Goal: Task Accomplishment & Management: Complete application form

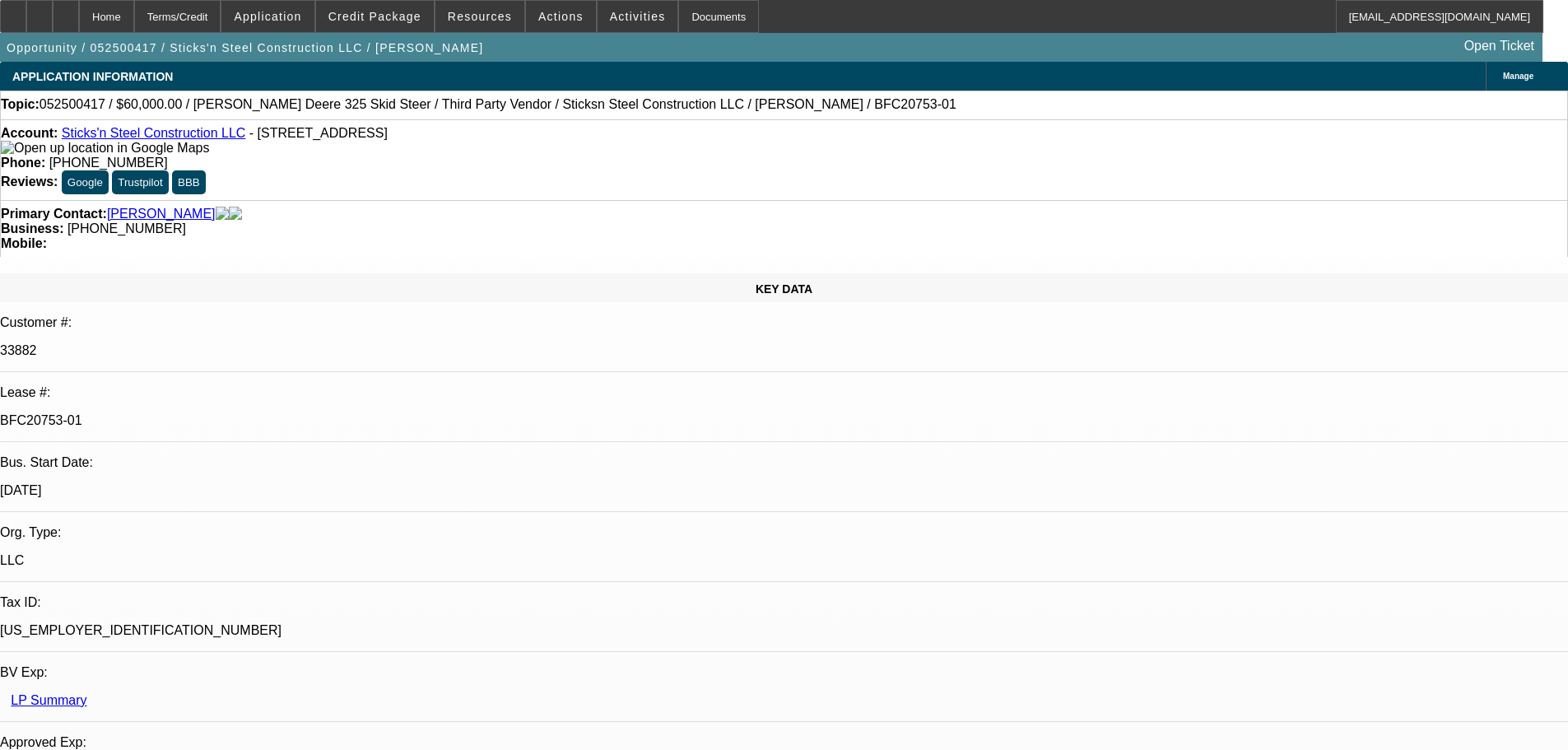
select select "0"
select select "6"
select select "0"
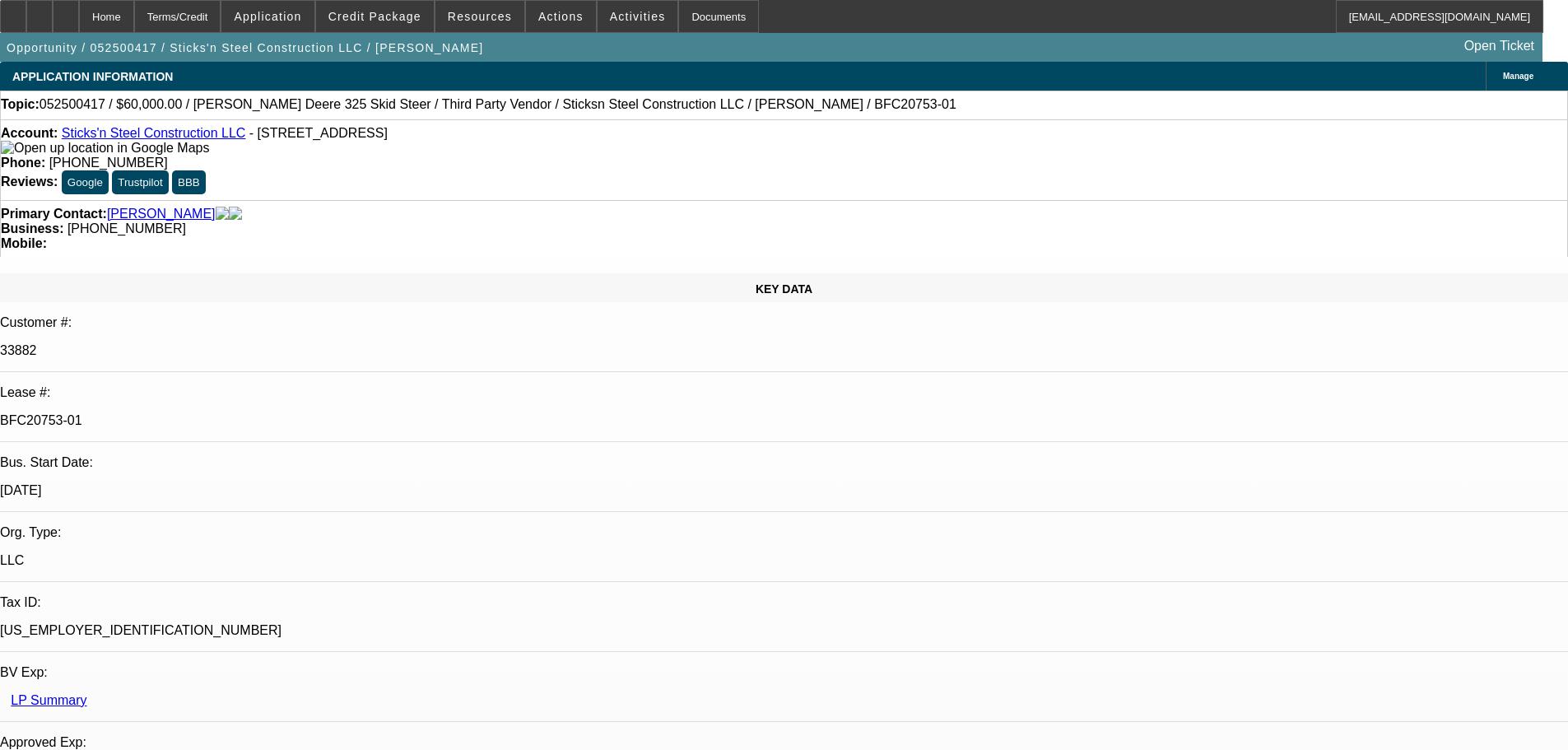
select select "0"
select select "6"
select select "0"
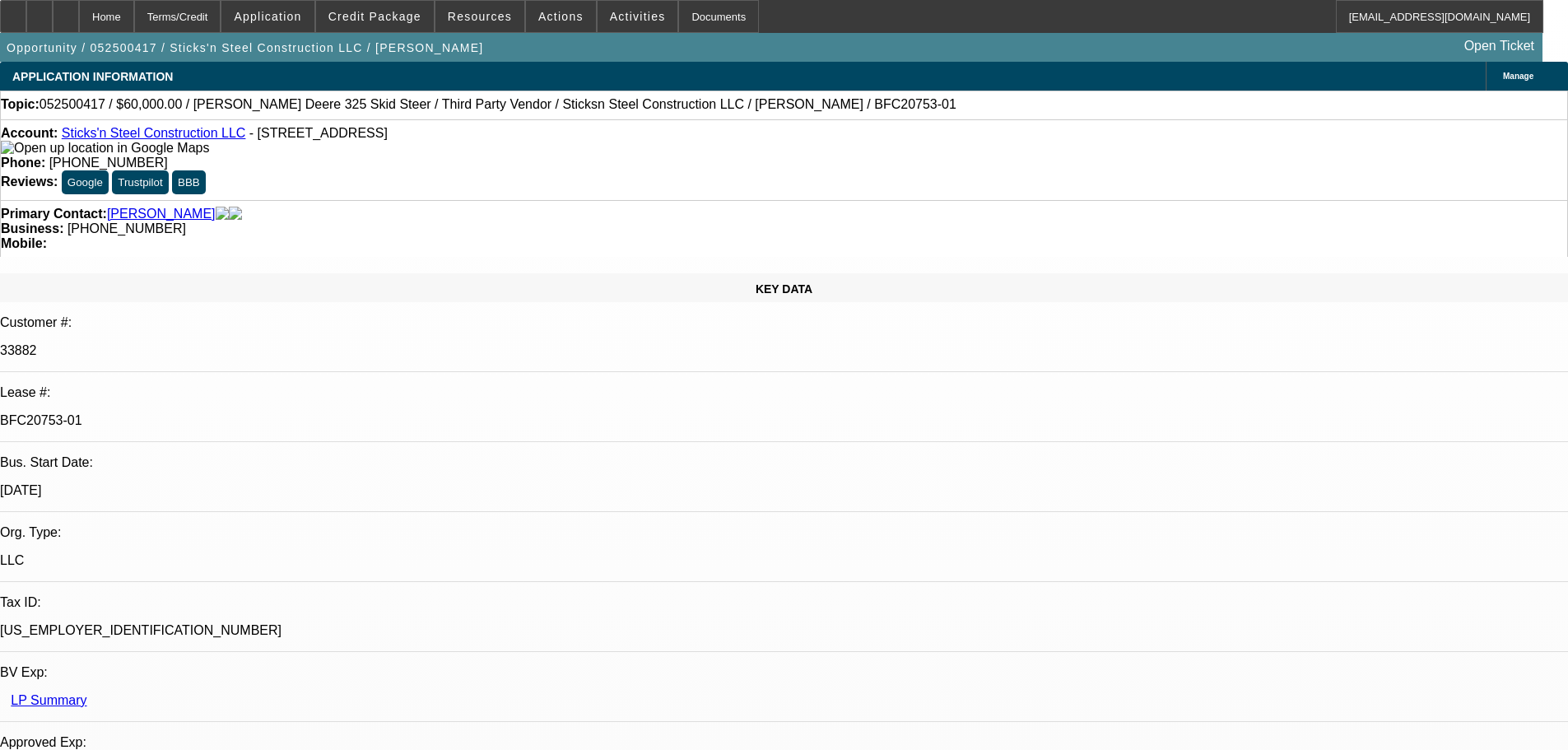
select select "0"
select select "6"
select select "0"
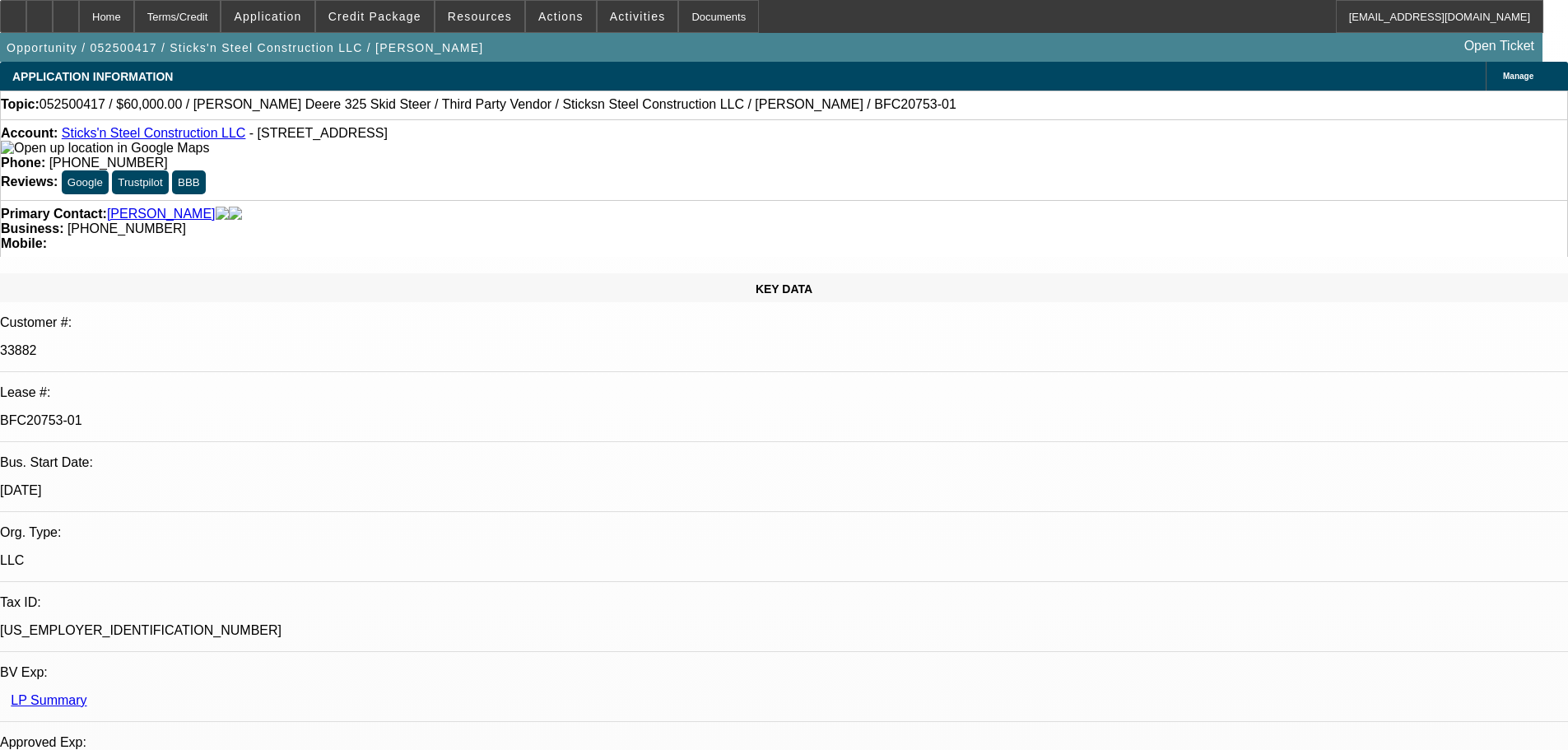
select select "6"
drag, startPoint x: 651, startPoint y: 142, endPoint x: 576, endPoint y: 142, distance: 75.0
click at [576, 156] on div "Phone: (520) 820-3982" at bounding box center [784, 163] width 1567 height 15
copy span "(520) 820-3982"
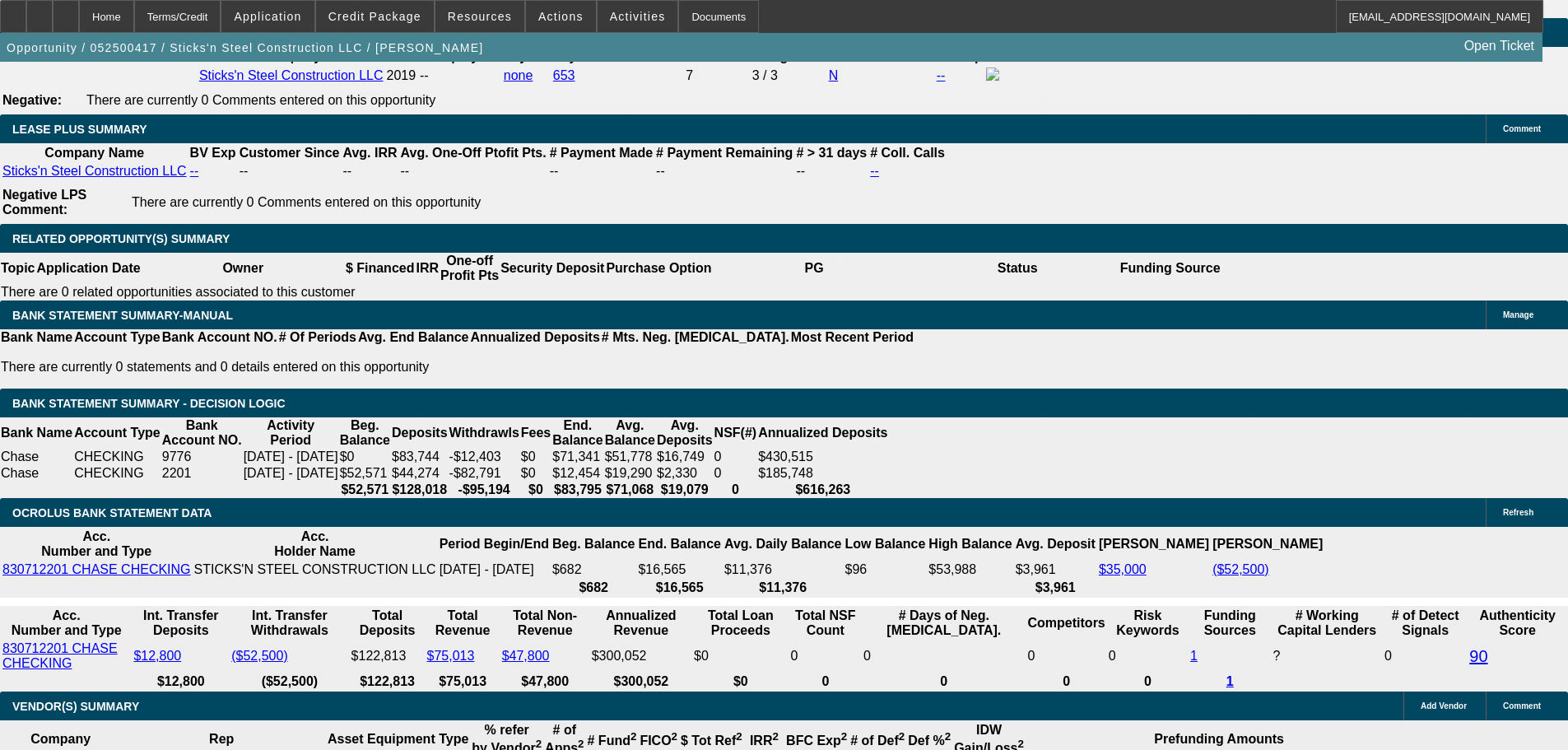
scroll to position [2717, 0]
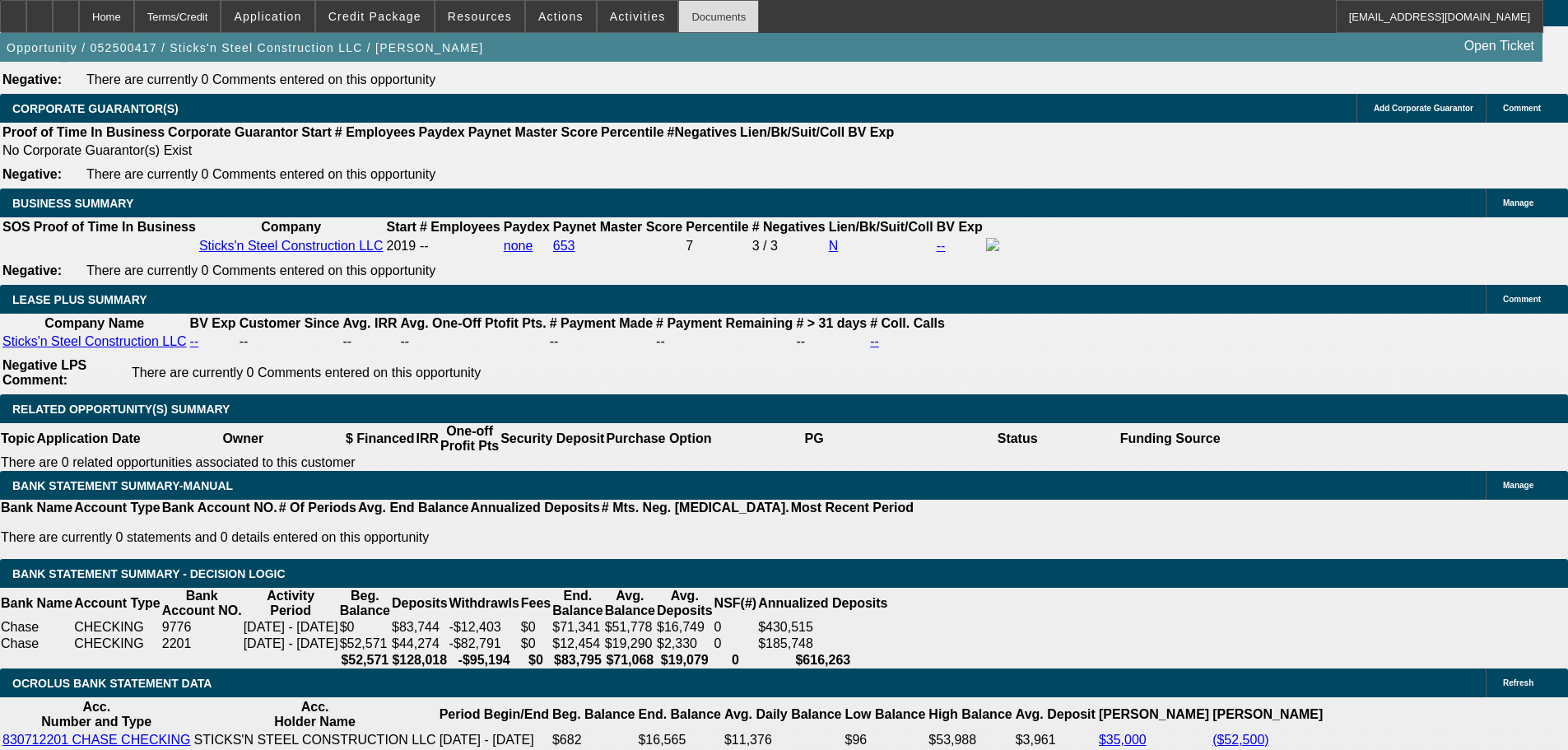
click at [683, 11] on div "Documents" at bounding box center [718, 17] width 80 height 33
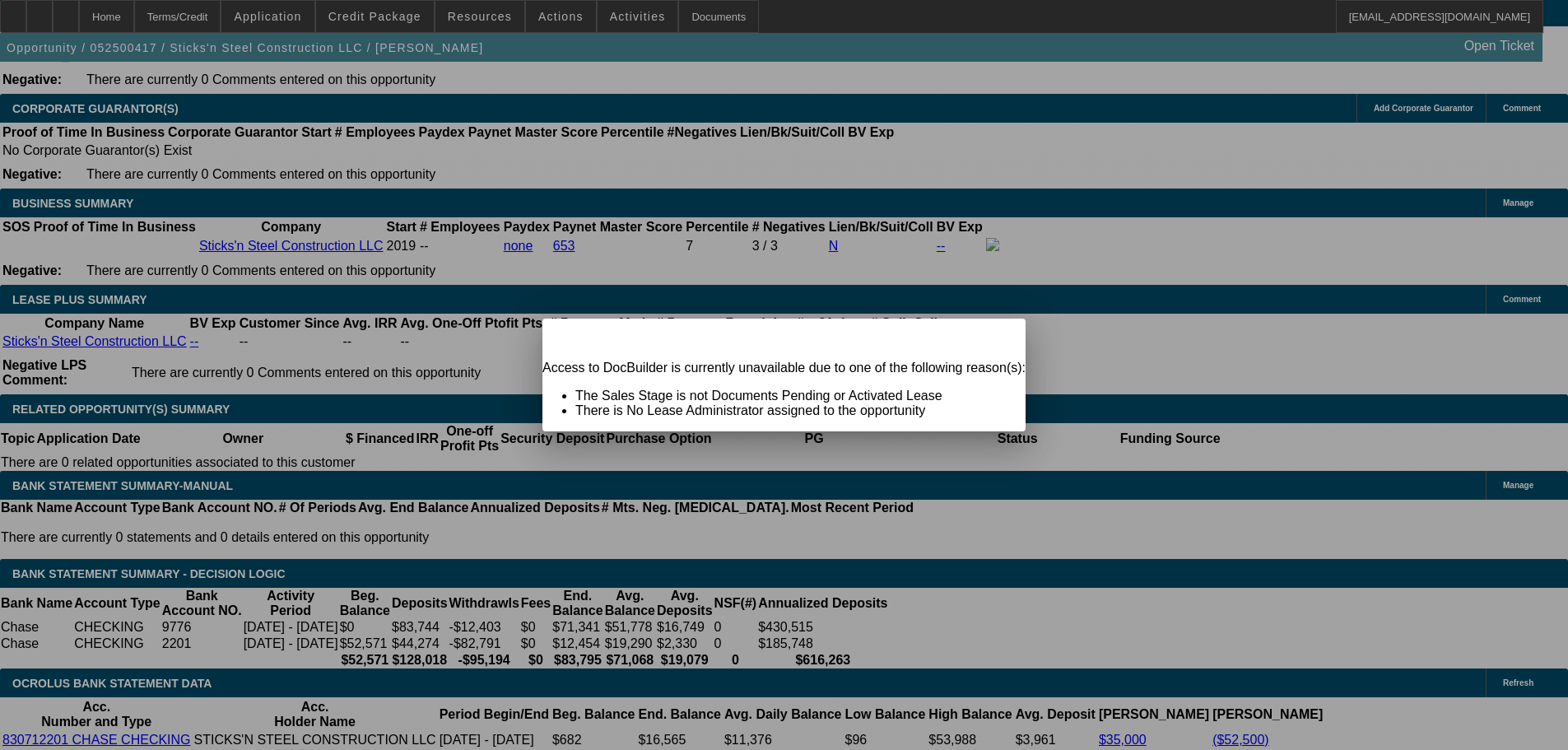
scroll to position [0, 0]
click at [773, 348] on div "Warning Close" at bounding box center [784, 332] width 483 height 29
click at [773, 338] on span "Close" at bounding box center [1004, 333] width 22 height 9
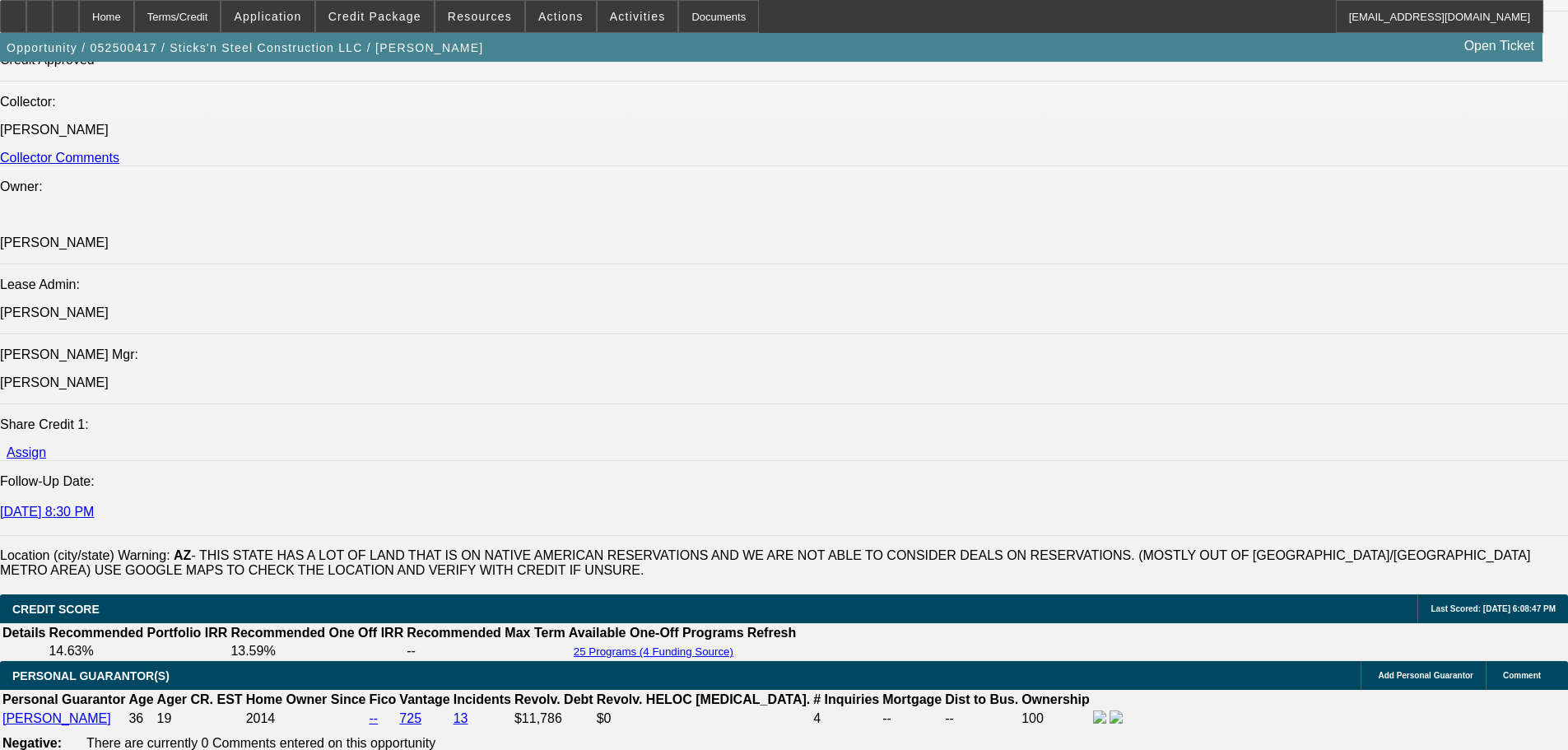
scroll to position [1894, 0]
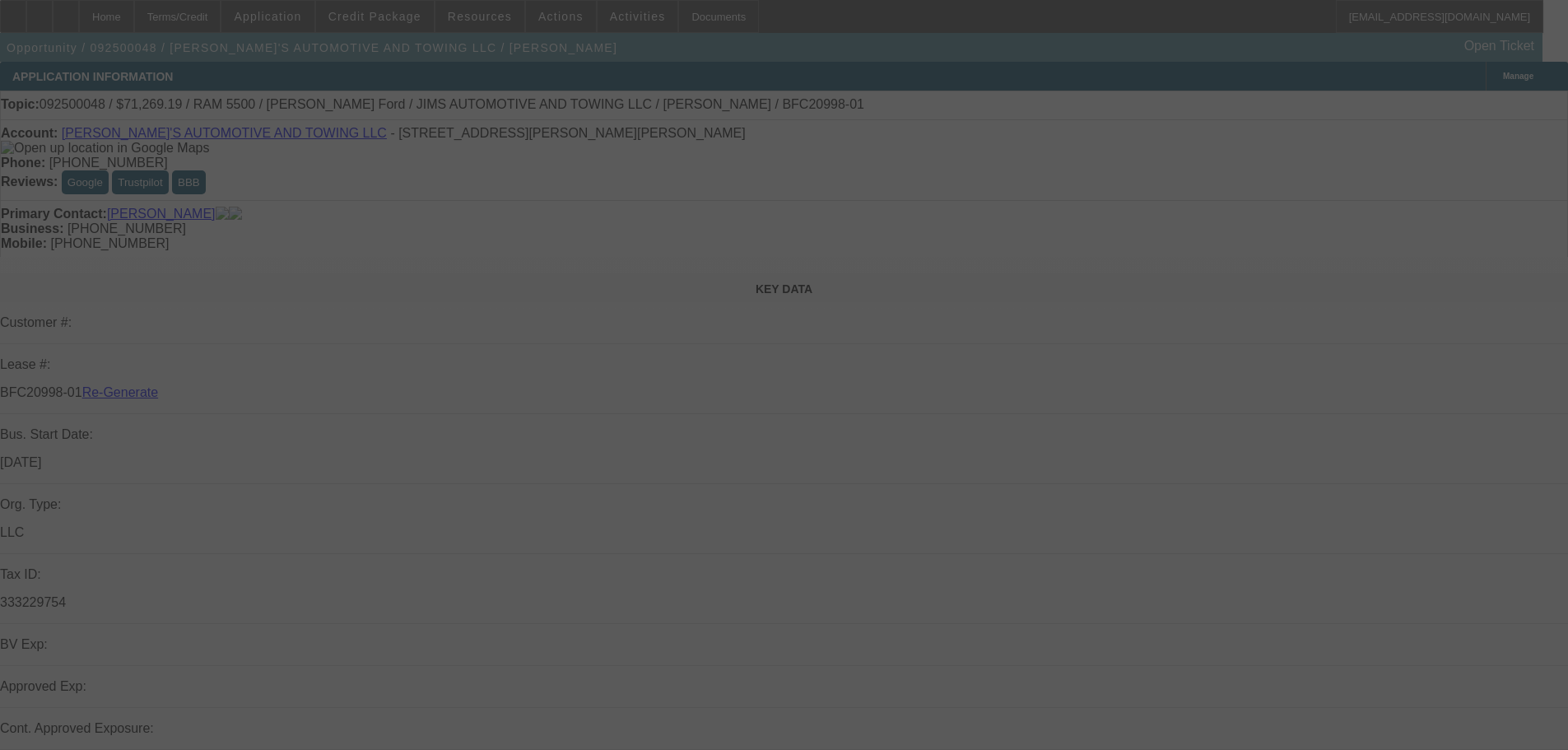
select select "3"
select select "0"
select select "3"
select select "0.1"
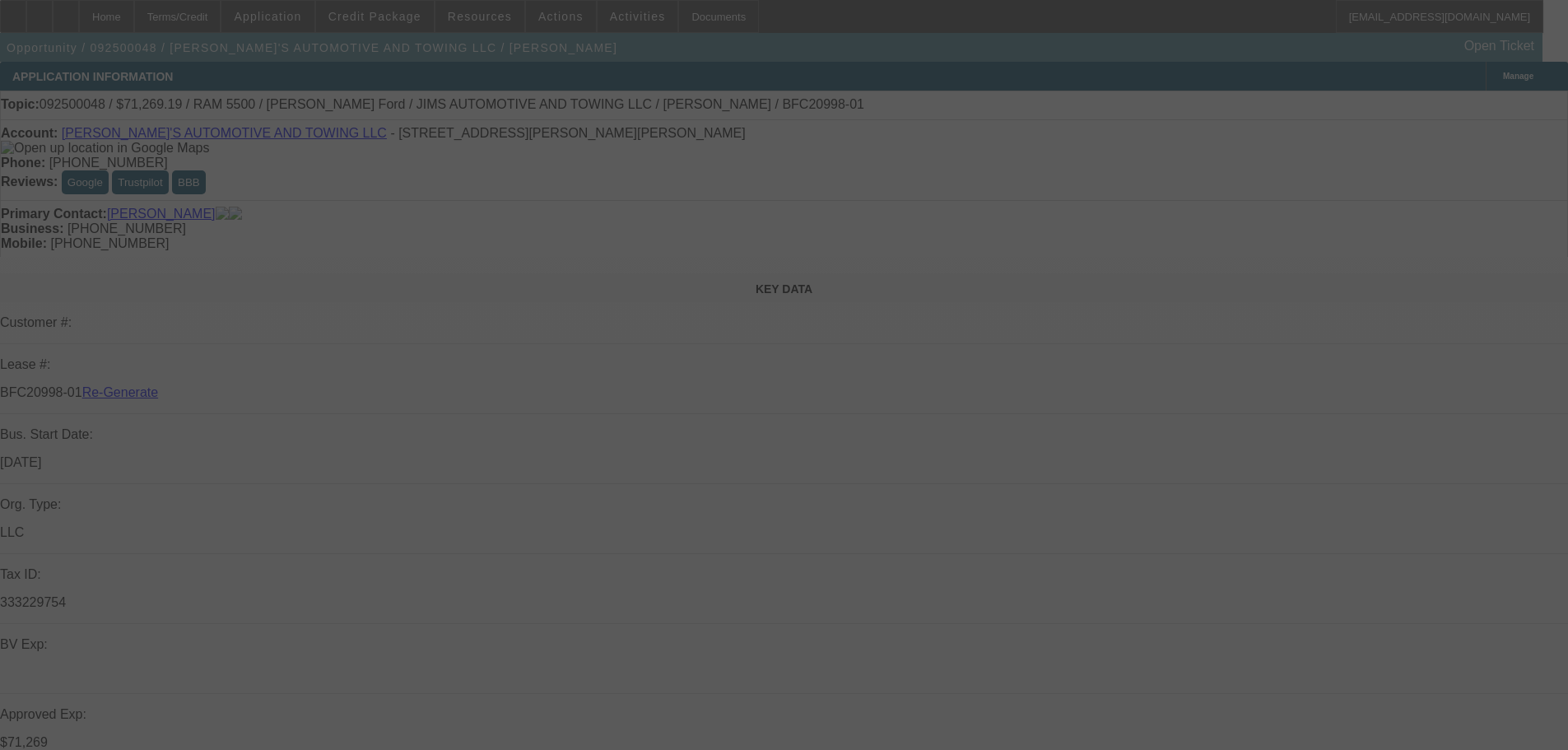
select select "4"
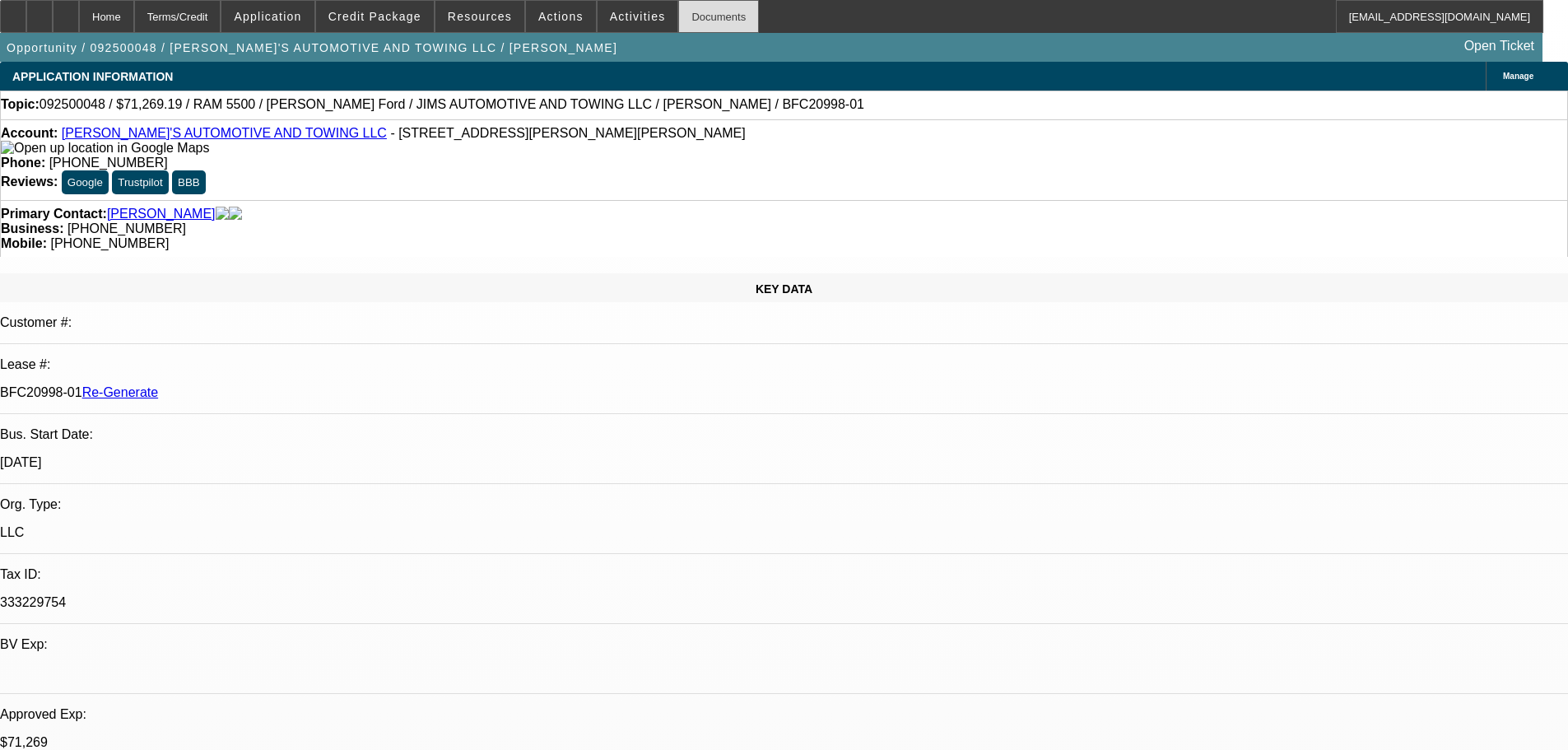
click at [705, 23] on div "Documents" at bounding box center [718, 17] width 80 height 33
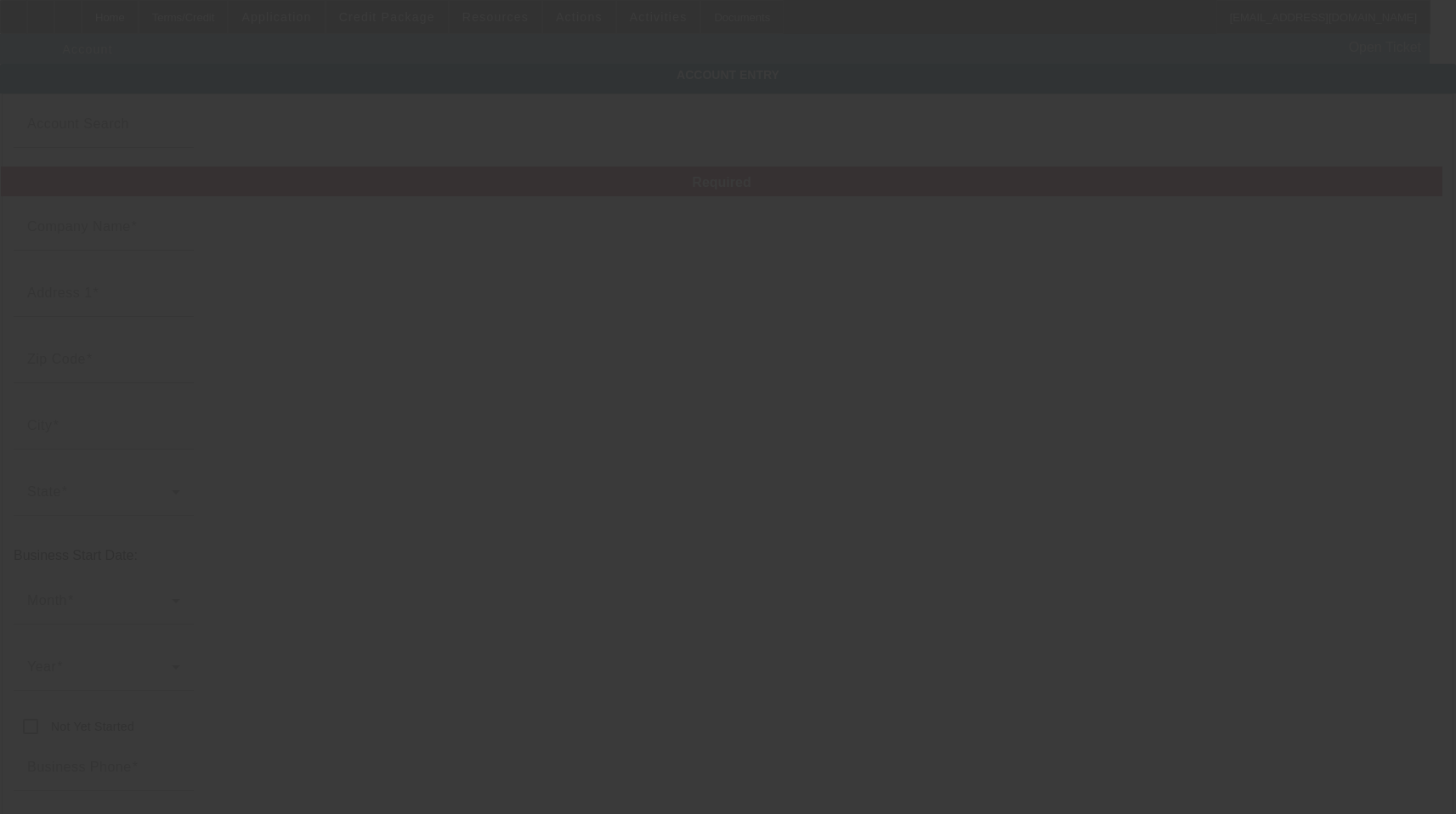
type input "[PERSON_NAME]'S AUTOMOTIVE AND TOWING LLC"
type input "[STREET_ADDRESS][PERSON_NAME]"
type input "16121"
type input "Farrell"
type input "[PHONE_NUMBER]"
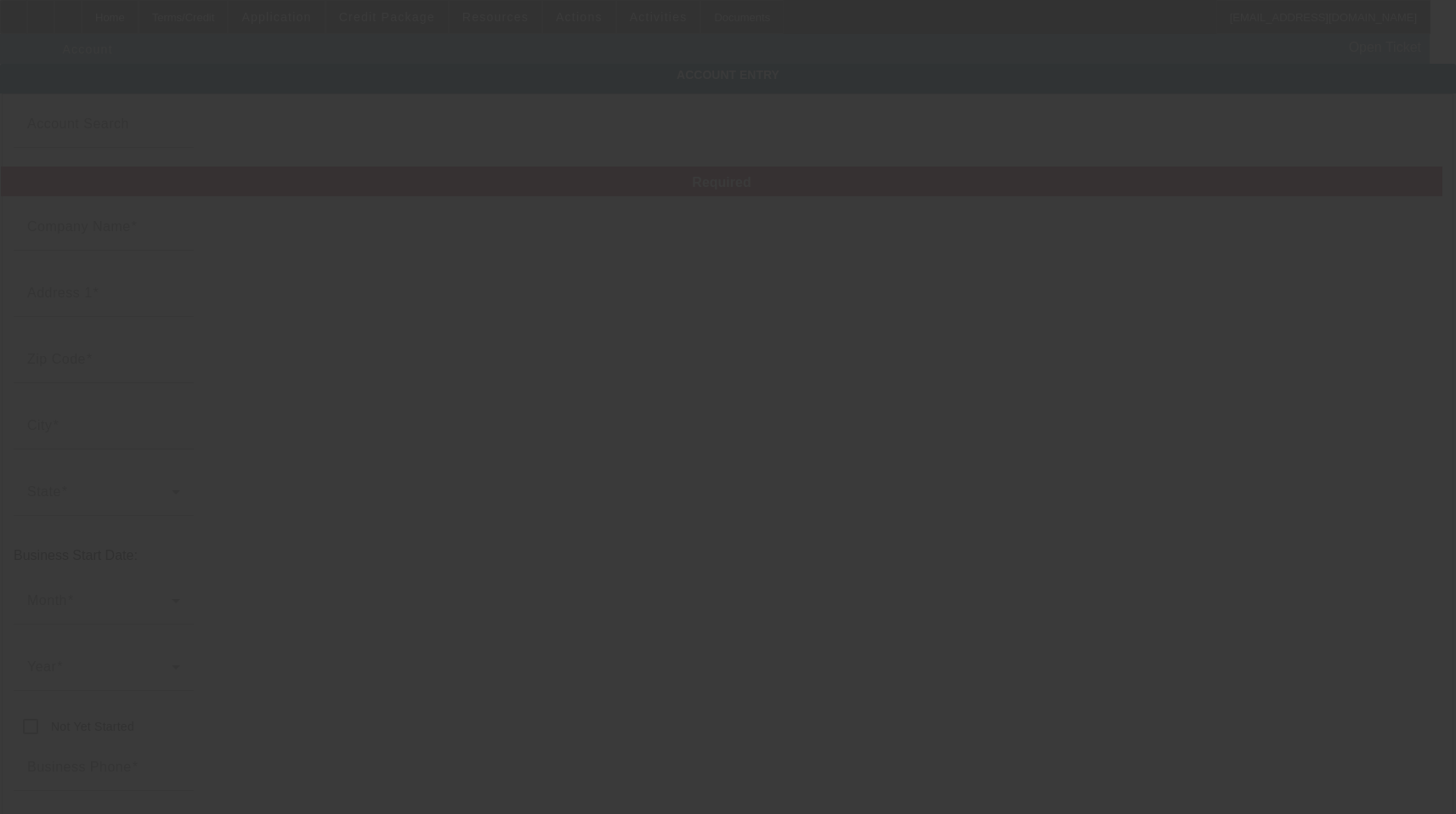
type input "jimsautomotiveandtowing@yahoo.com"
type input "333229754"
type input "https://Jimsautomotiveandtowing.Com"
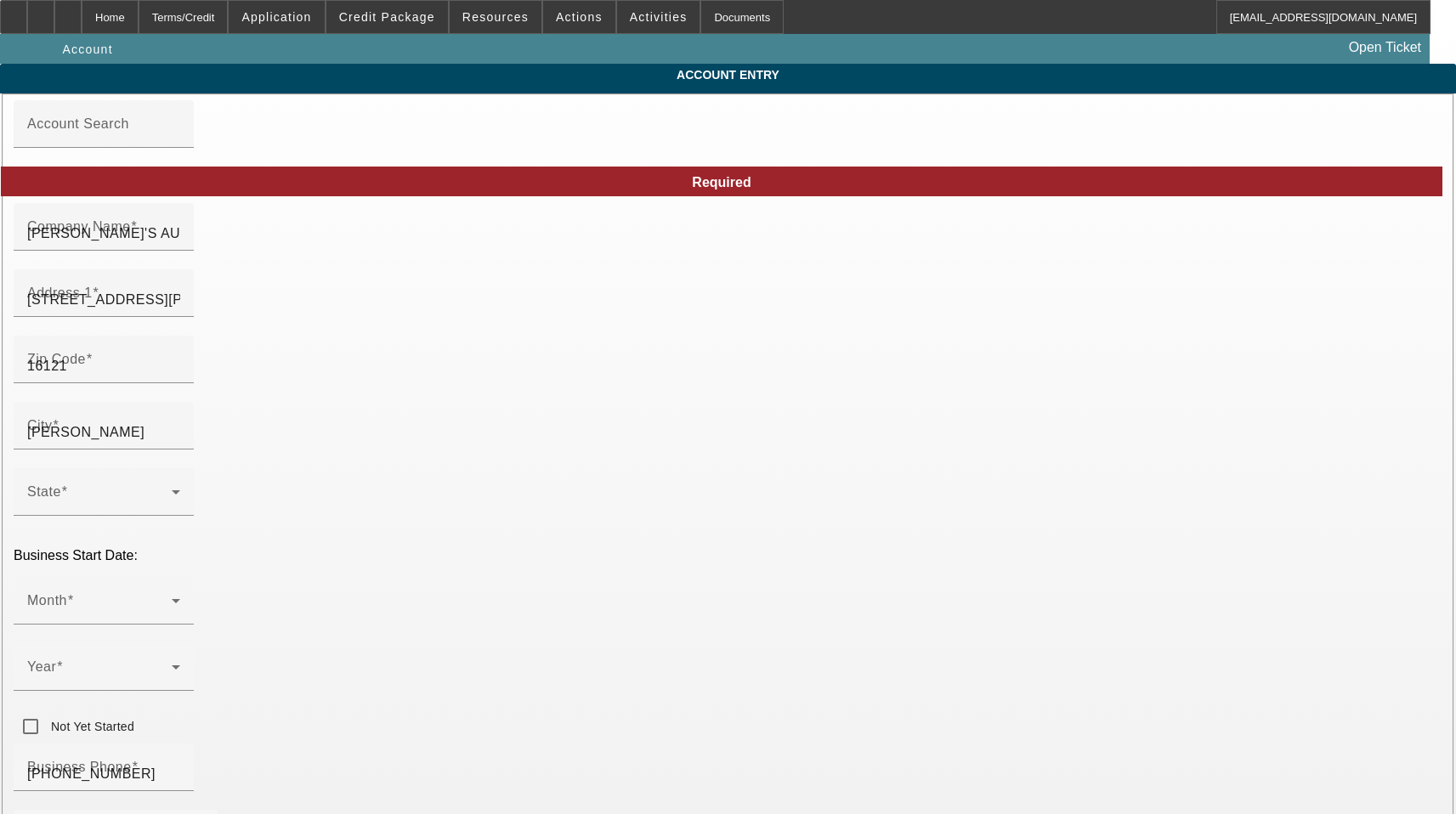
type input "9/3/2025"
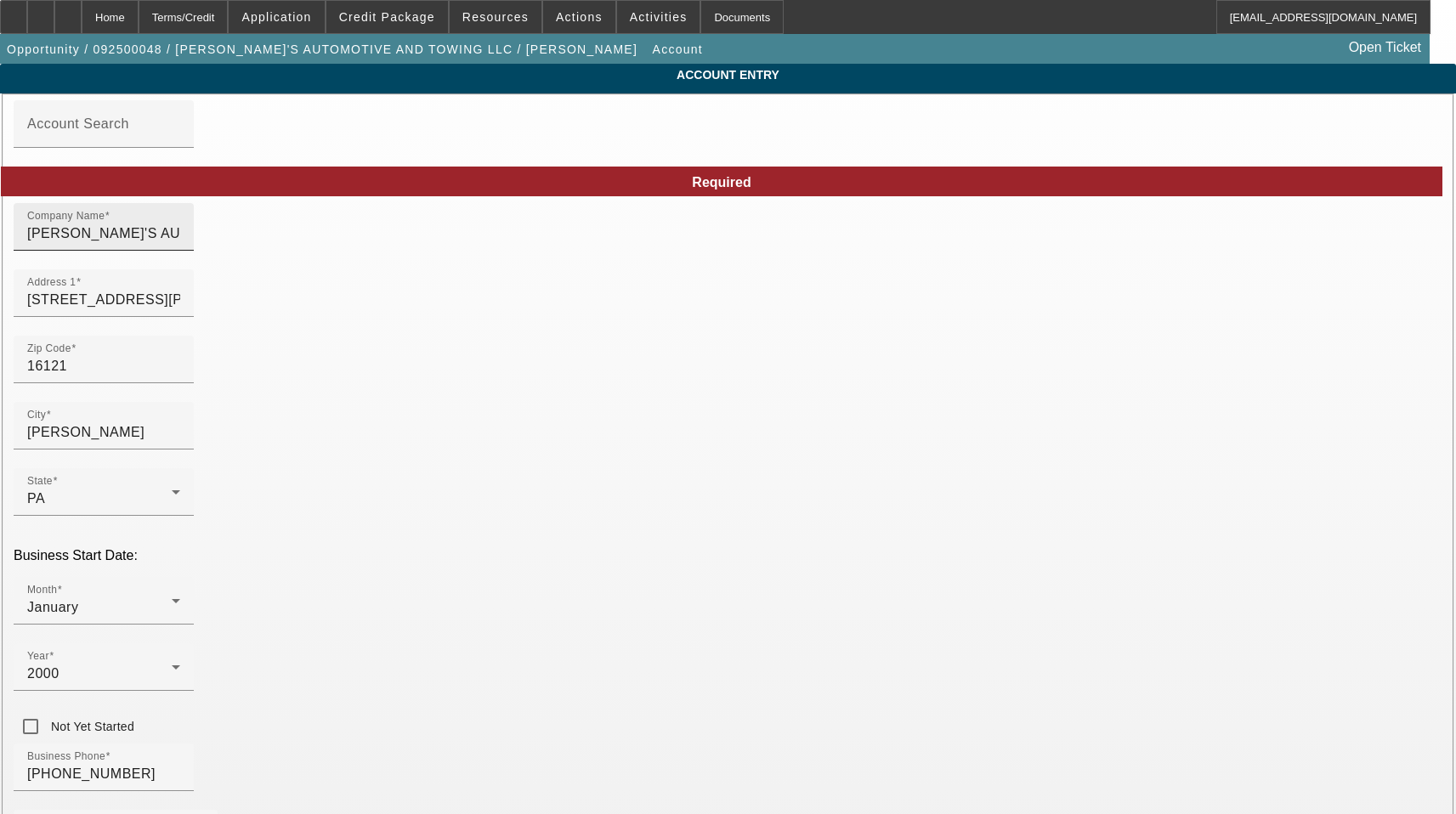
drag, startPoint x: 484, startPoint y: 236, endPoint x: 476, endPoint y: 248, distance: 14.4
click at [180, 236] on input "[PERSON_NAME]'S AUTOMOTIVE AND TOWING LLC" at bounding box center [104, 233] width 153 height 20
click at [180, 238] on div at bounding box center [180, 238] width 0 height 0
drag, startPoint x: 470, startPoint y: 252, endPoint x: 25, endPoint y: 251, distance: 445.0
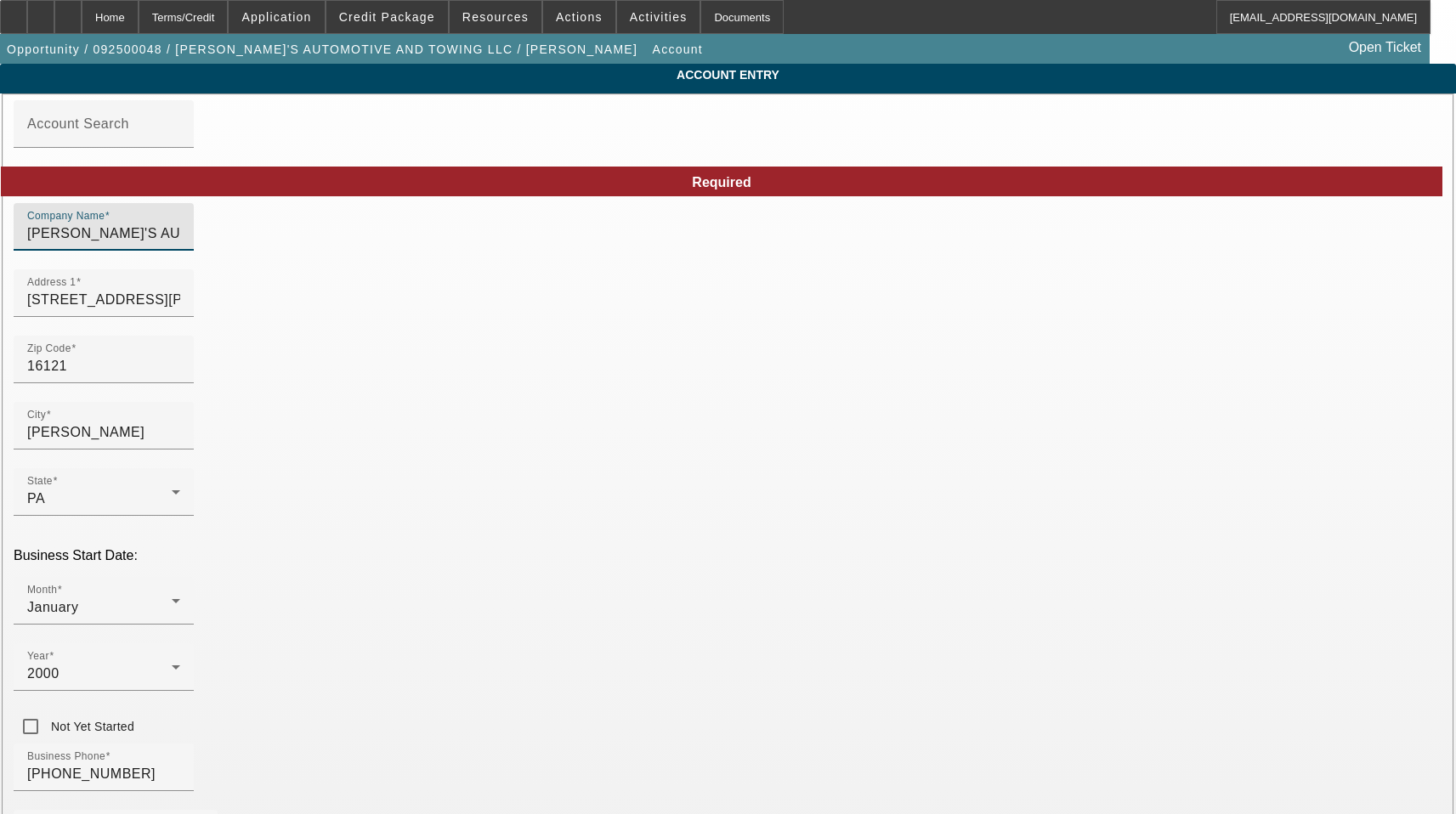
paste input "im's Automotive and Towing"
type input "Jim's Automotive and Towing LLC"
click at [180, 376] on input "16121" at bounding box center [104, 366] width 153 height 20
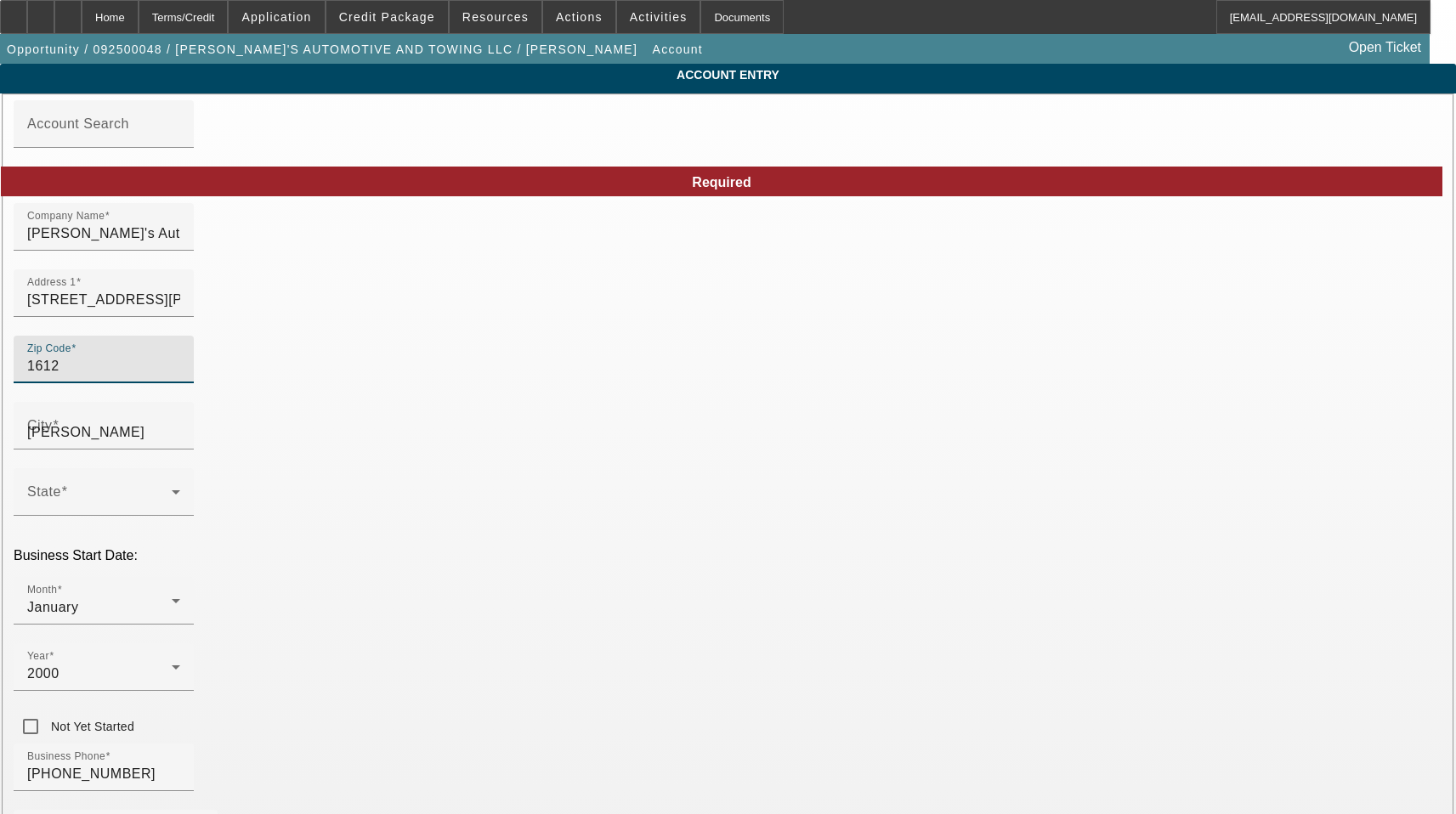
type input "16121"
type input "Farrell"
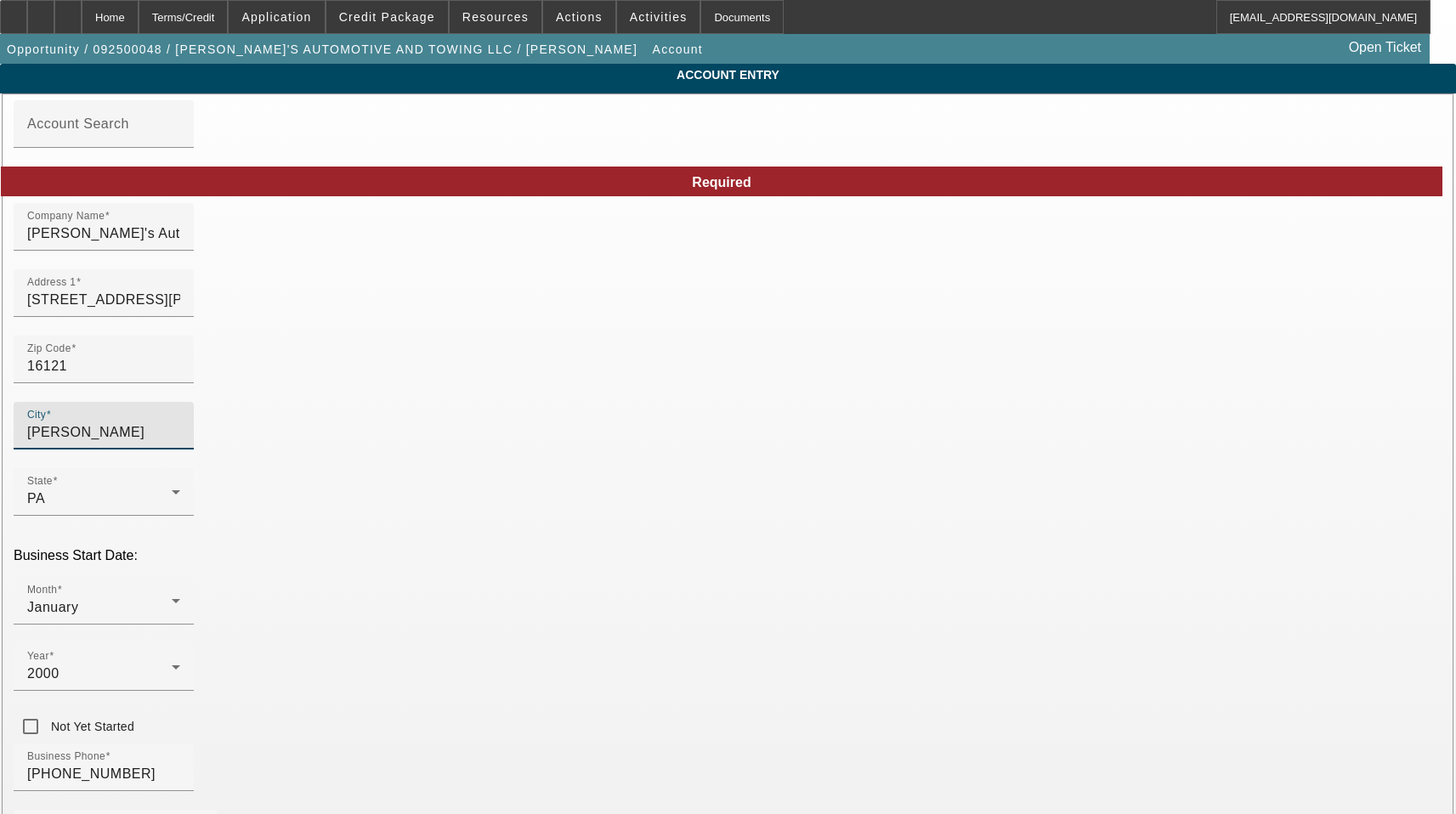
type input "Mercer"
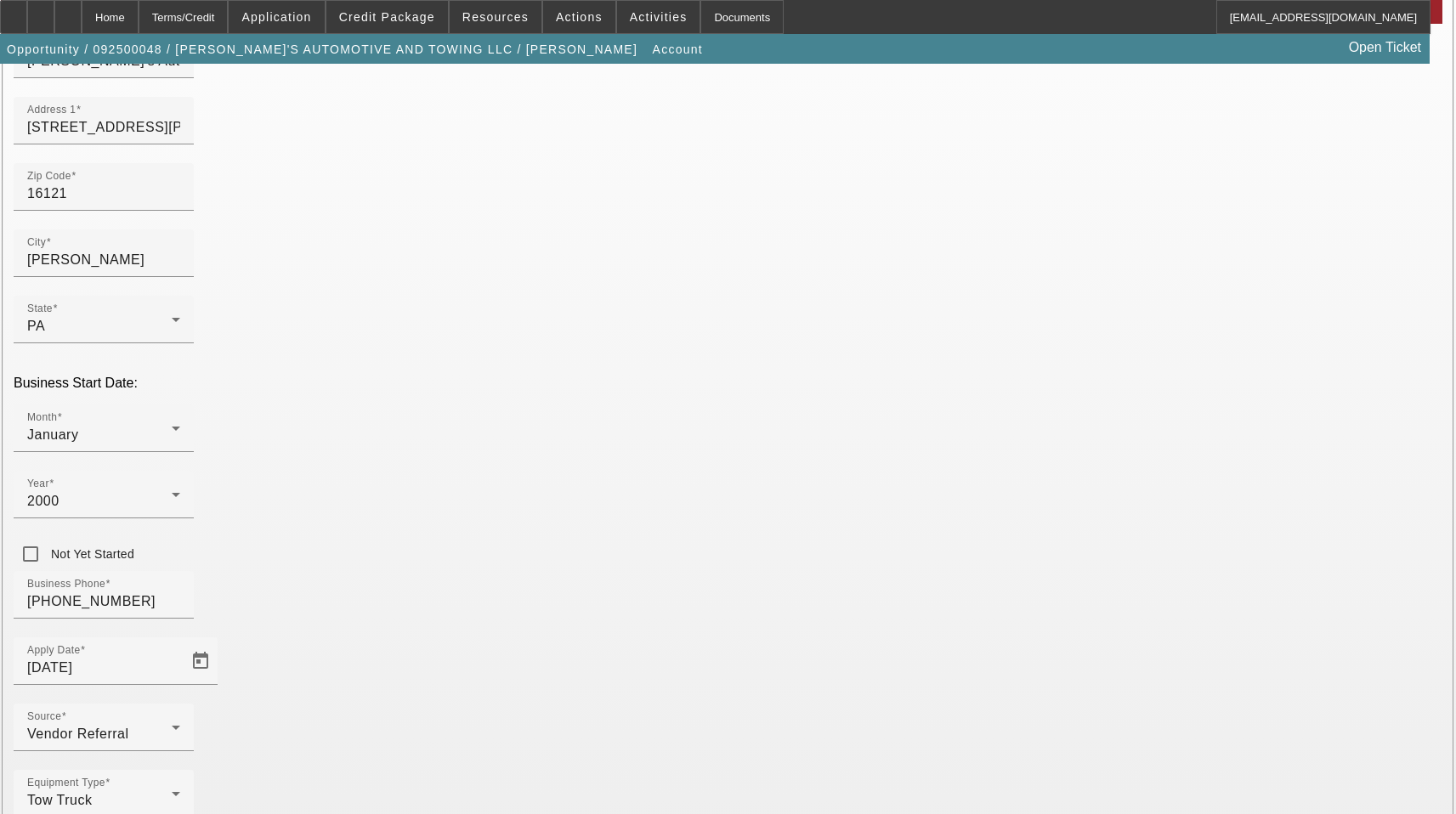
scroll to position [188, 0]
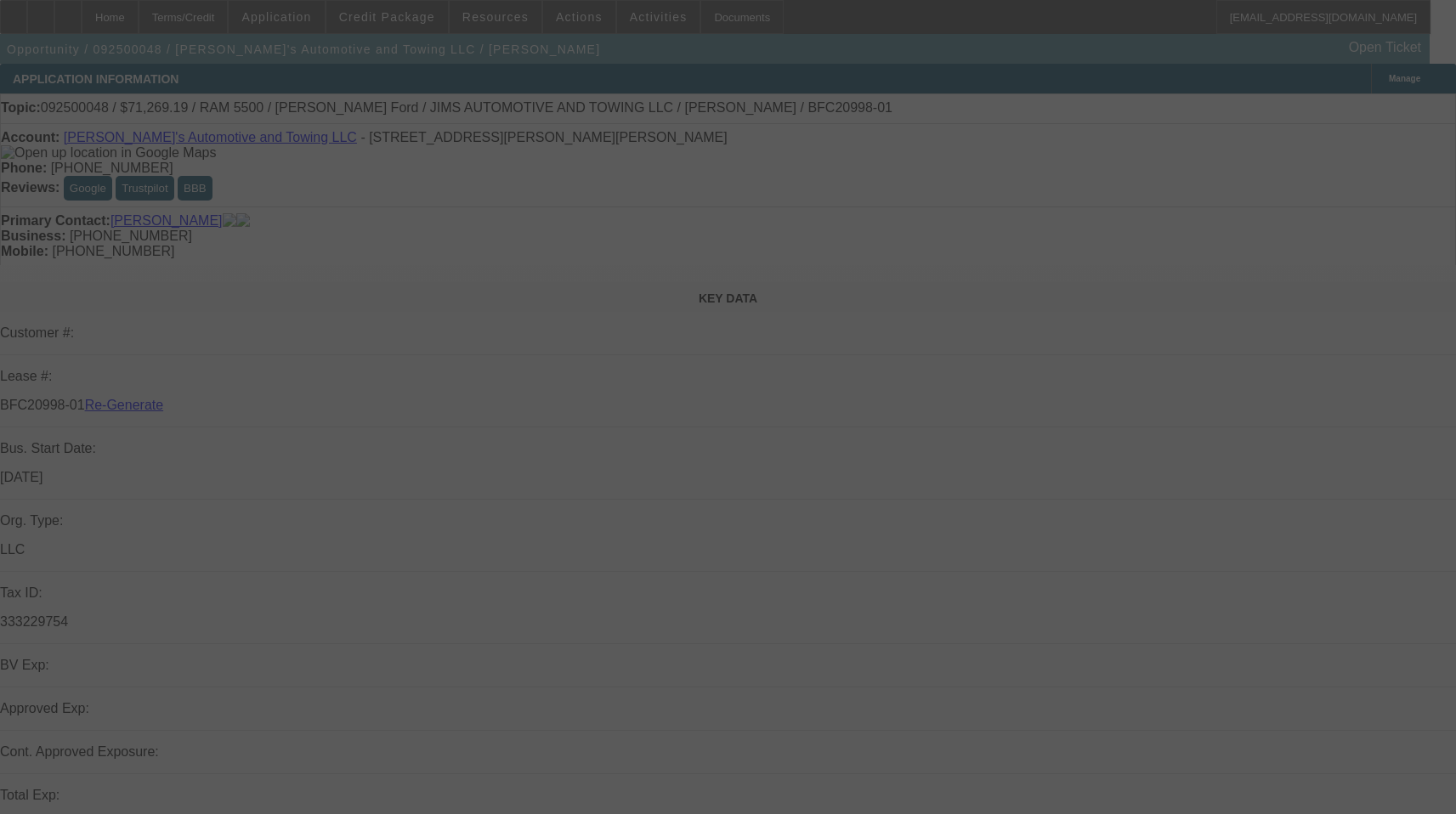
select select "3"
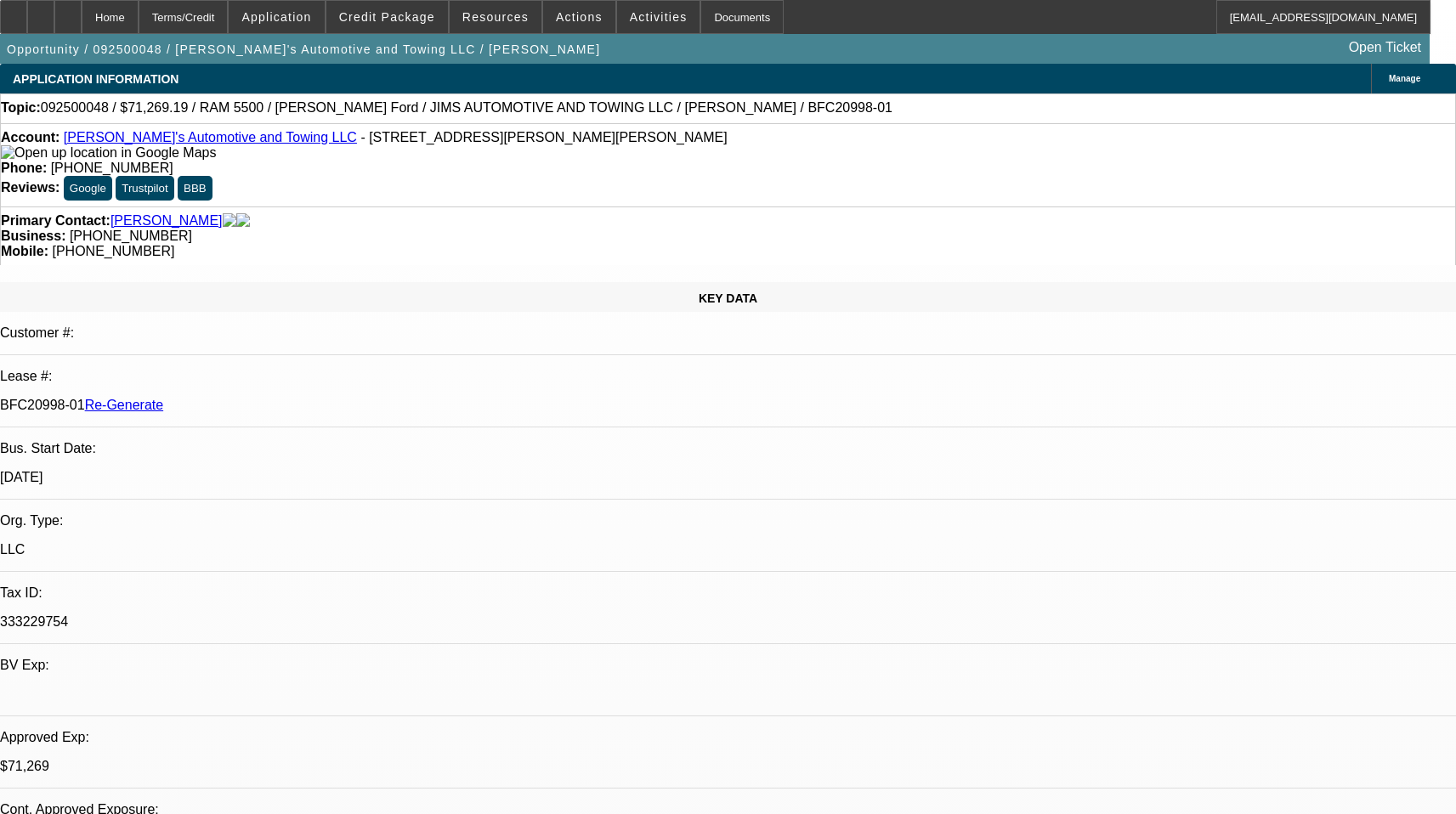
select select "0"
select select "3"
select select "0.1"
select select "4"
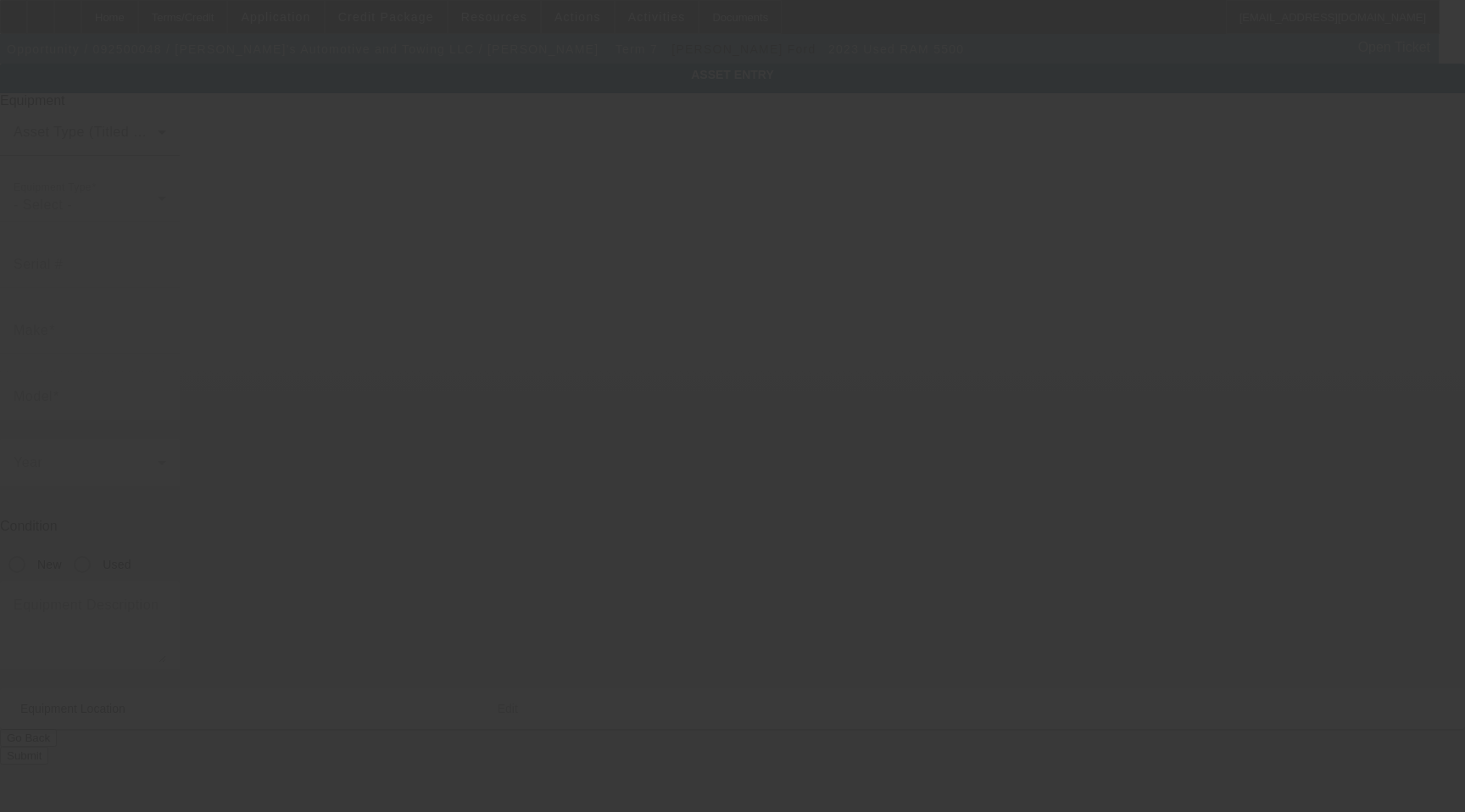
type input "3C7WRNDJ7PG582834"
type input "Ram"
type input "5500"
radio input "true"
type input "[STREET_ADDRESS][PERSON_NAME]"
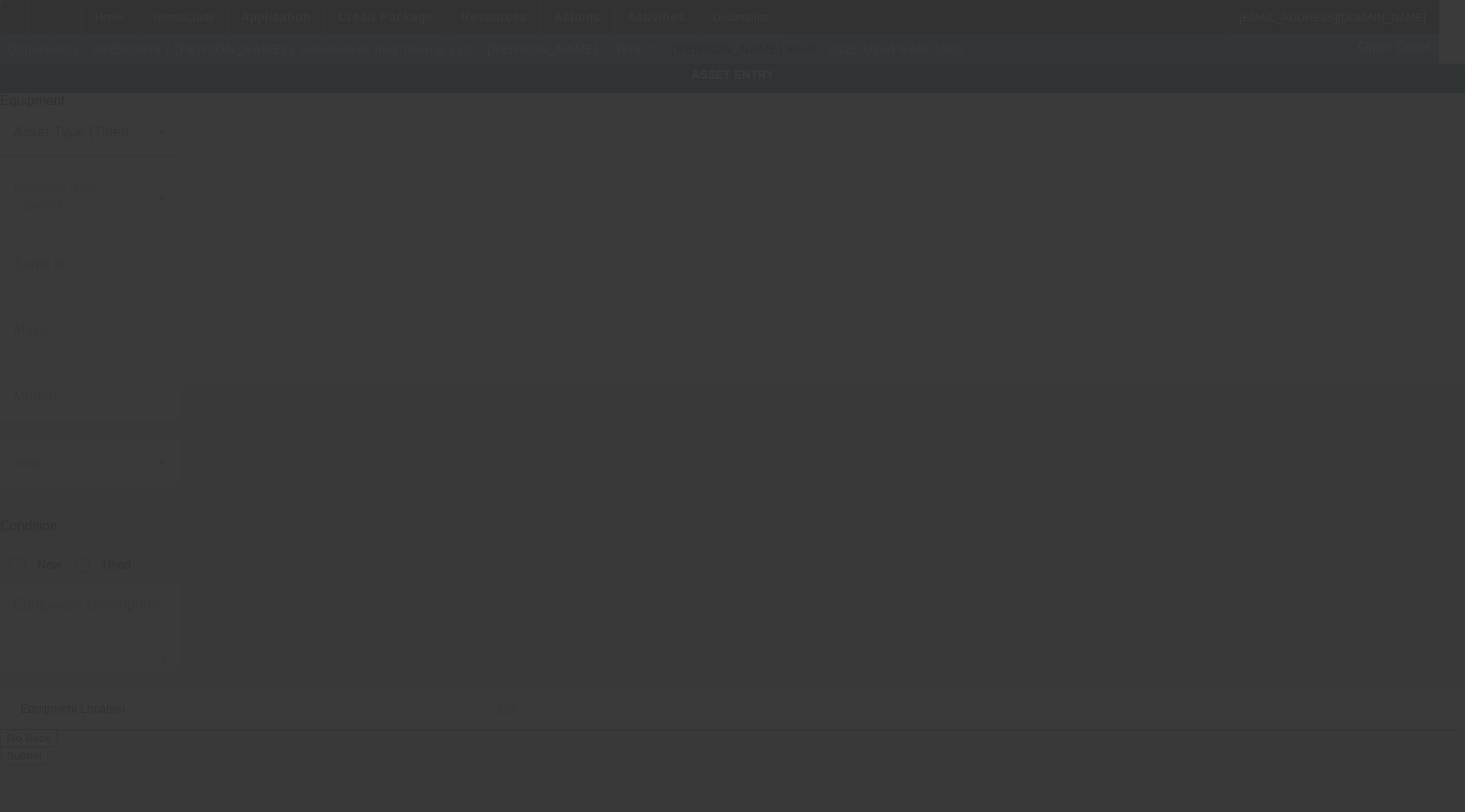
type input "Farrell"
type input "16121"
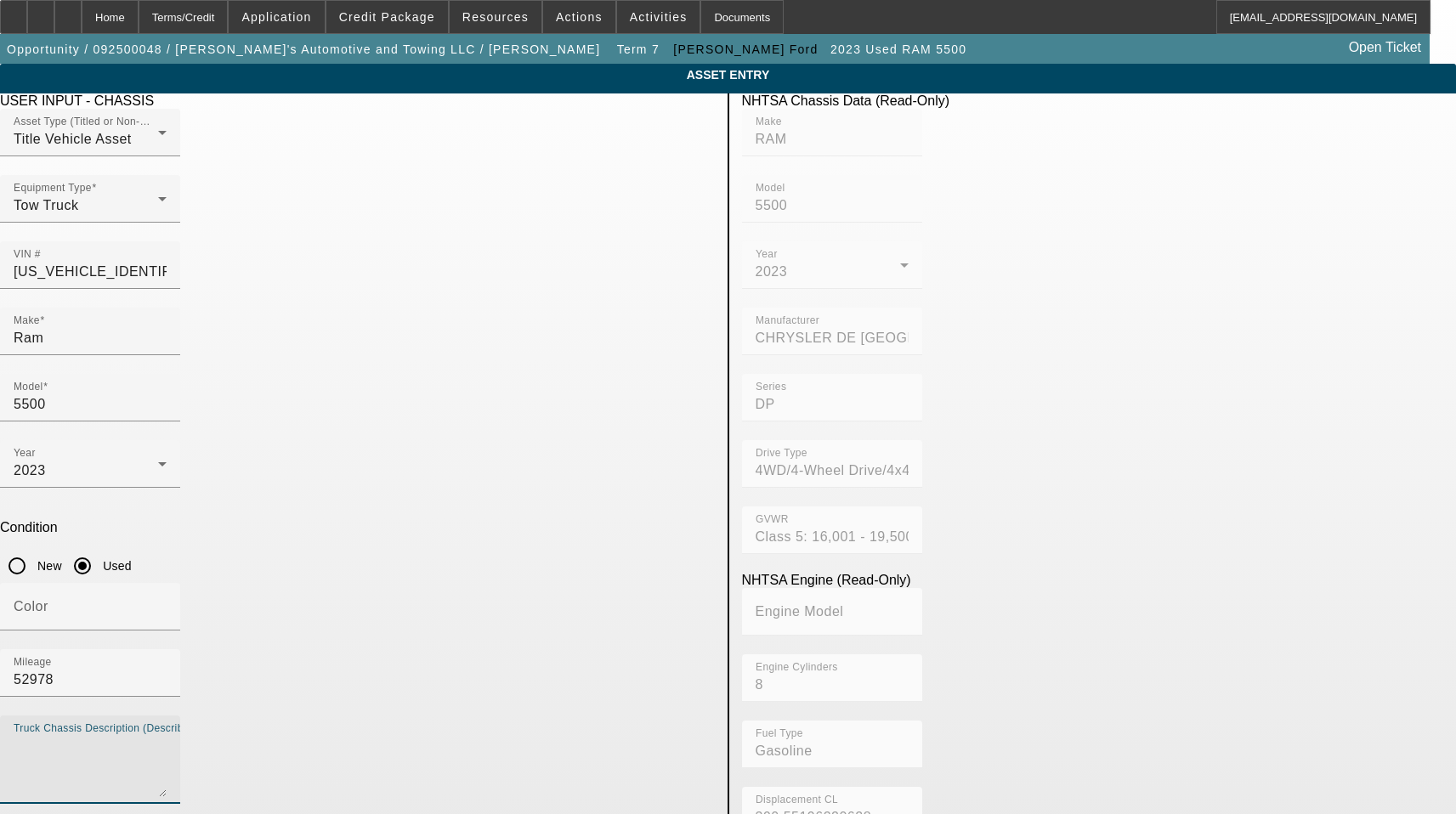
click at [167, 736] on textarea "Truck Chassis Description (Describe the truck chassis only)" at bounding box center [90, 766] width 153 height 61
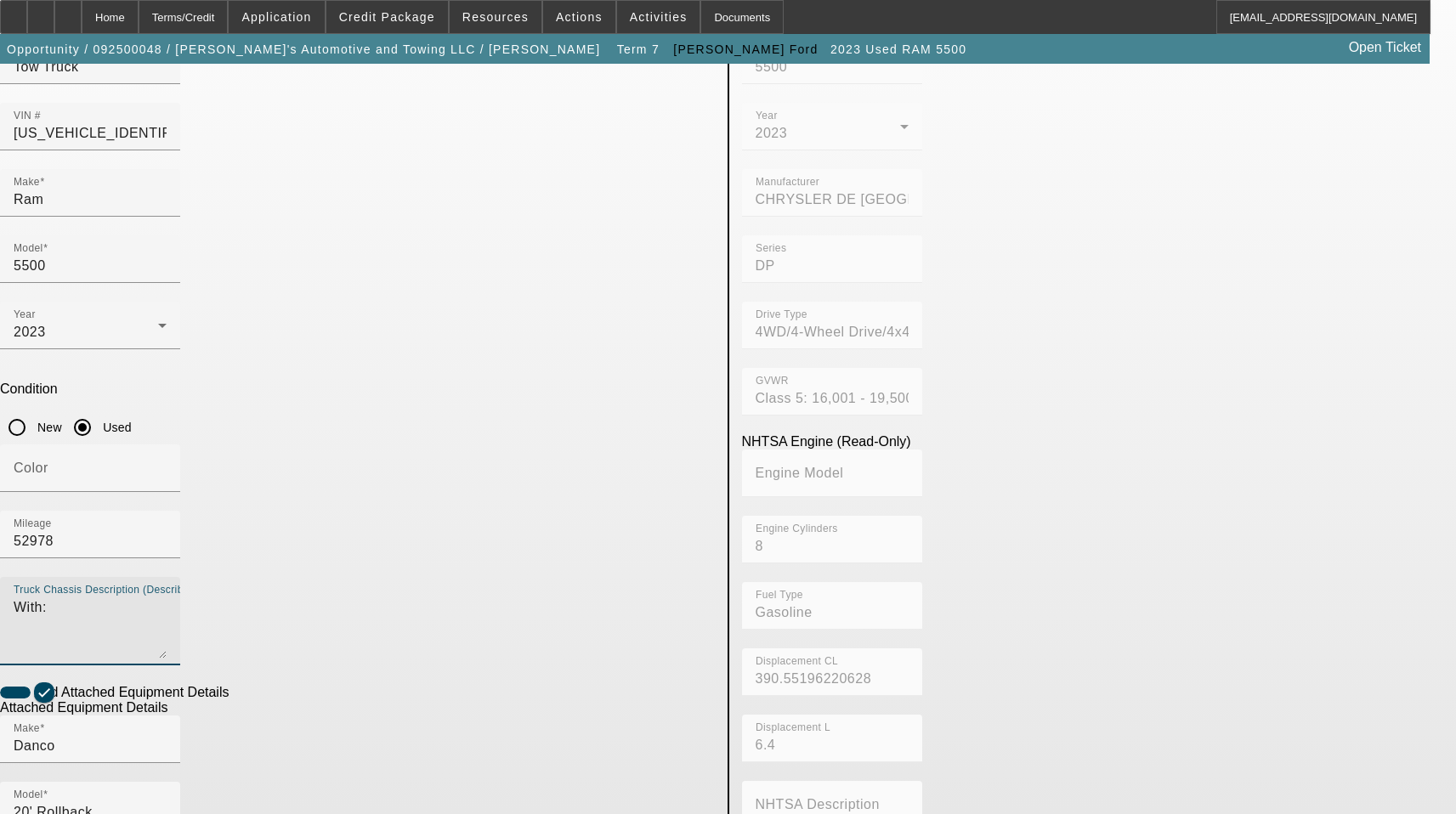
scroll to position [281, 0]
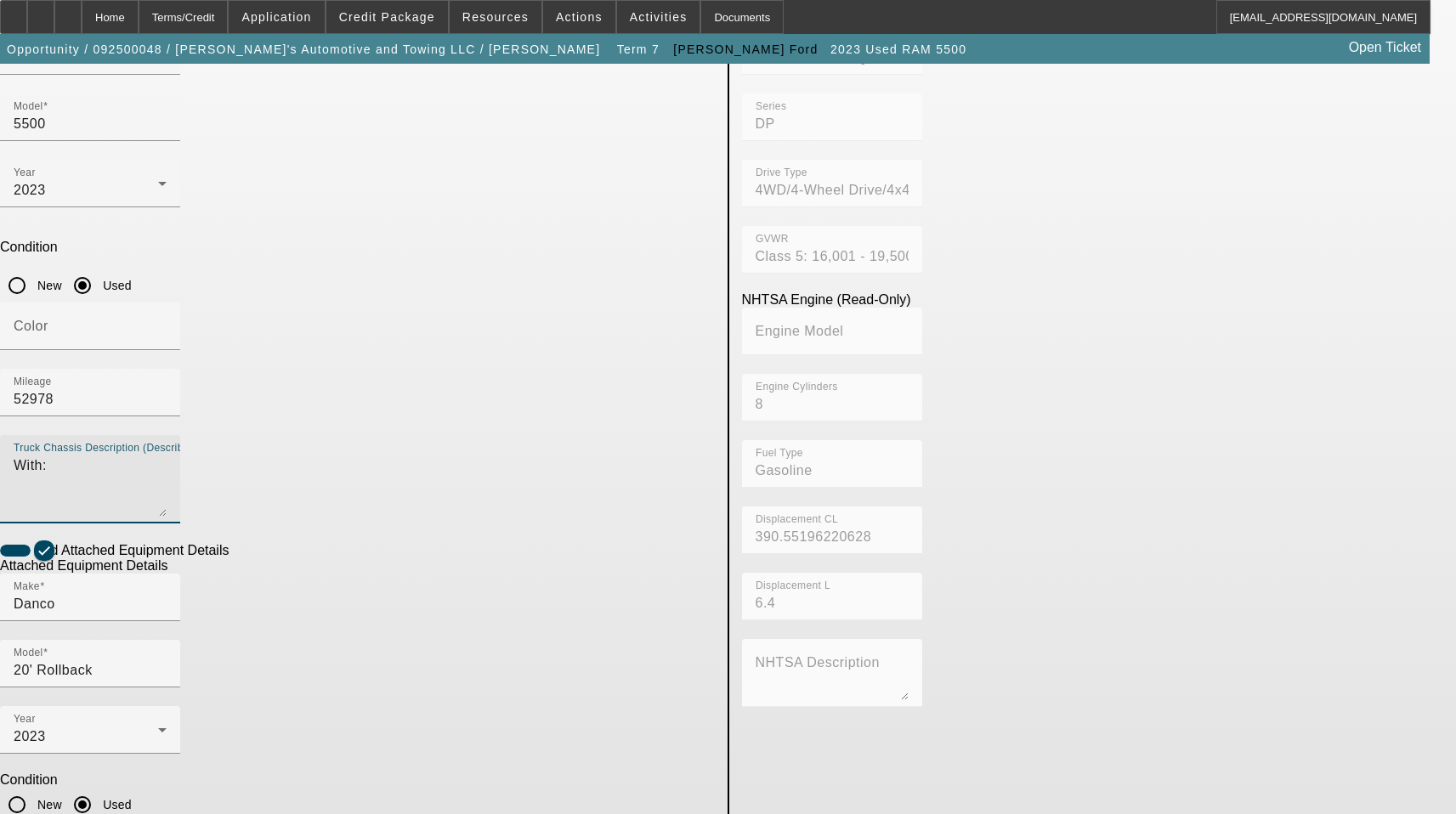
type textarea "With:"
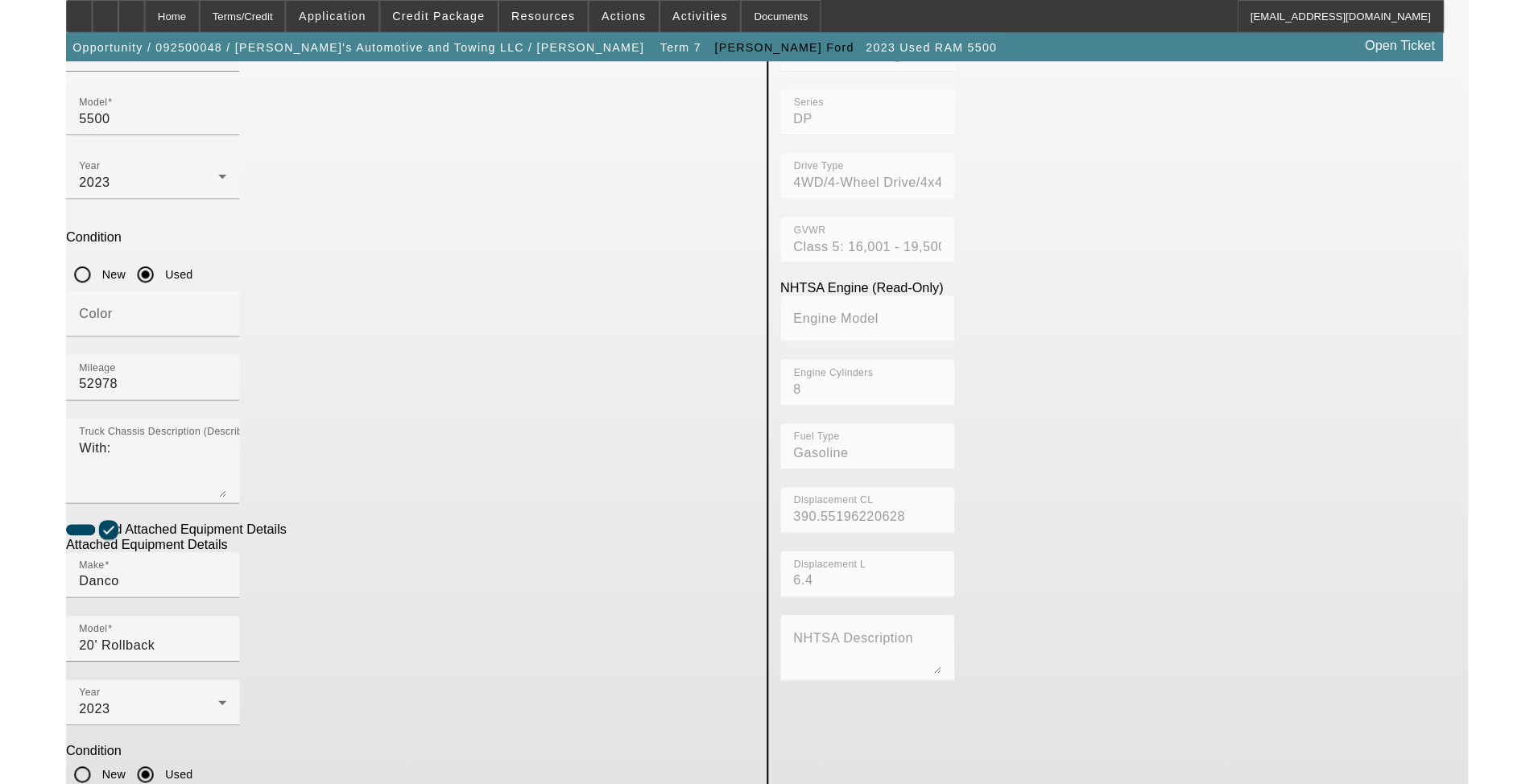
scroll to position [253, 0]
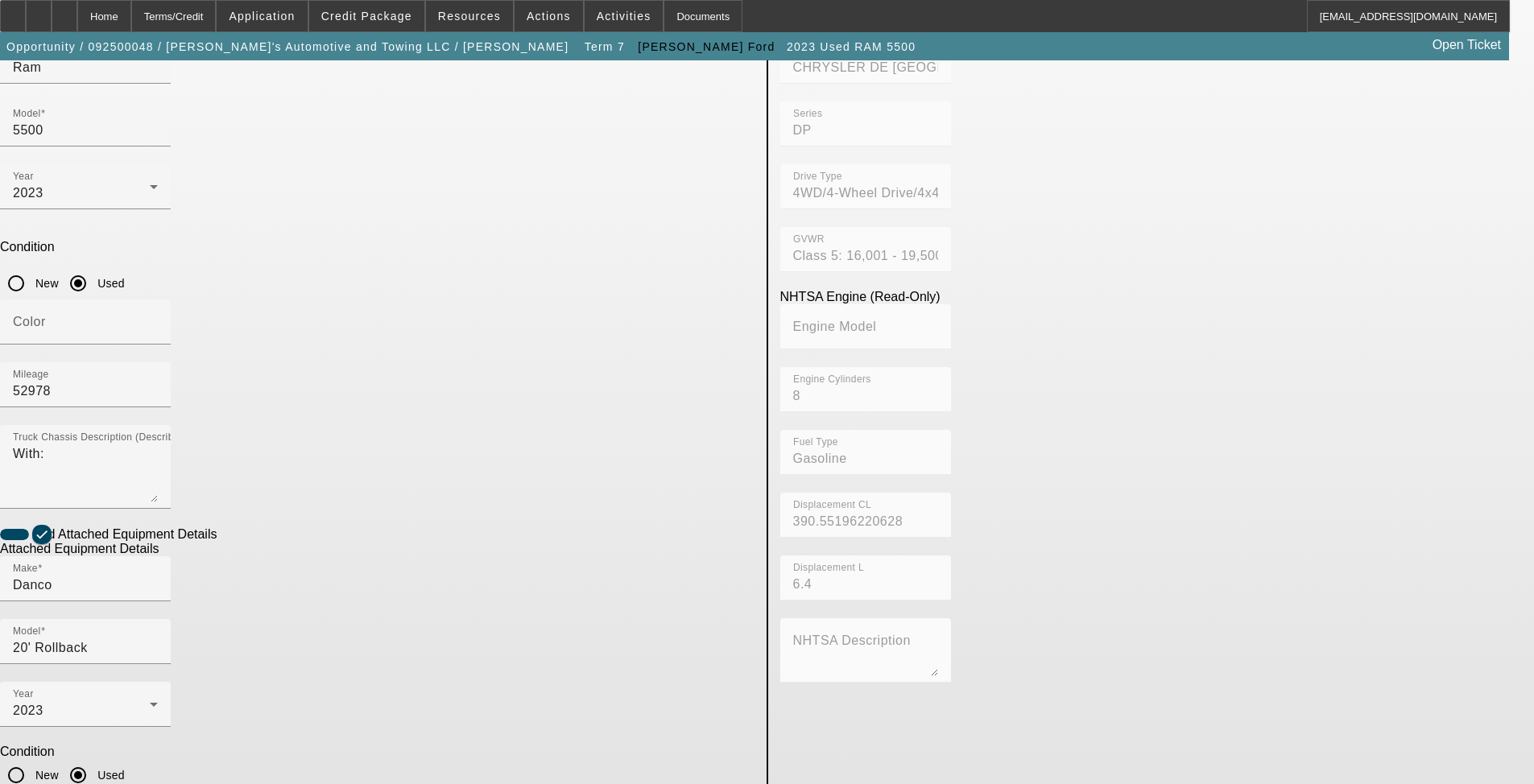
type textarea "Includes all options, attachments, and accessories"
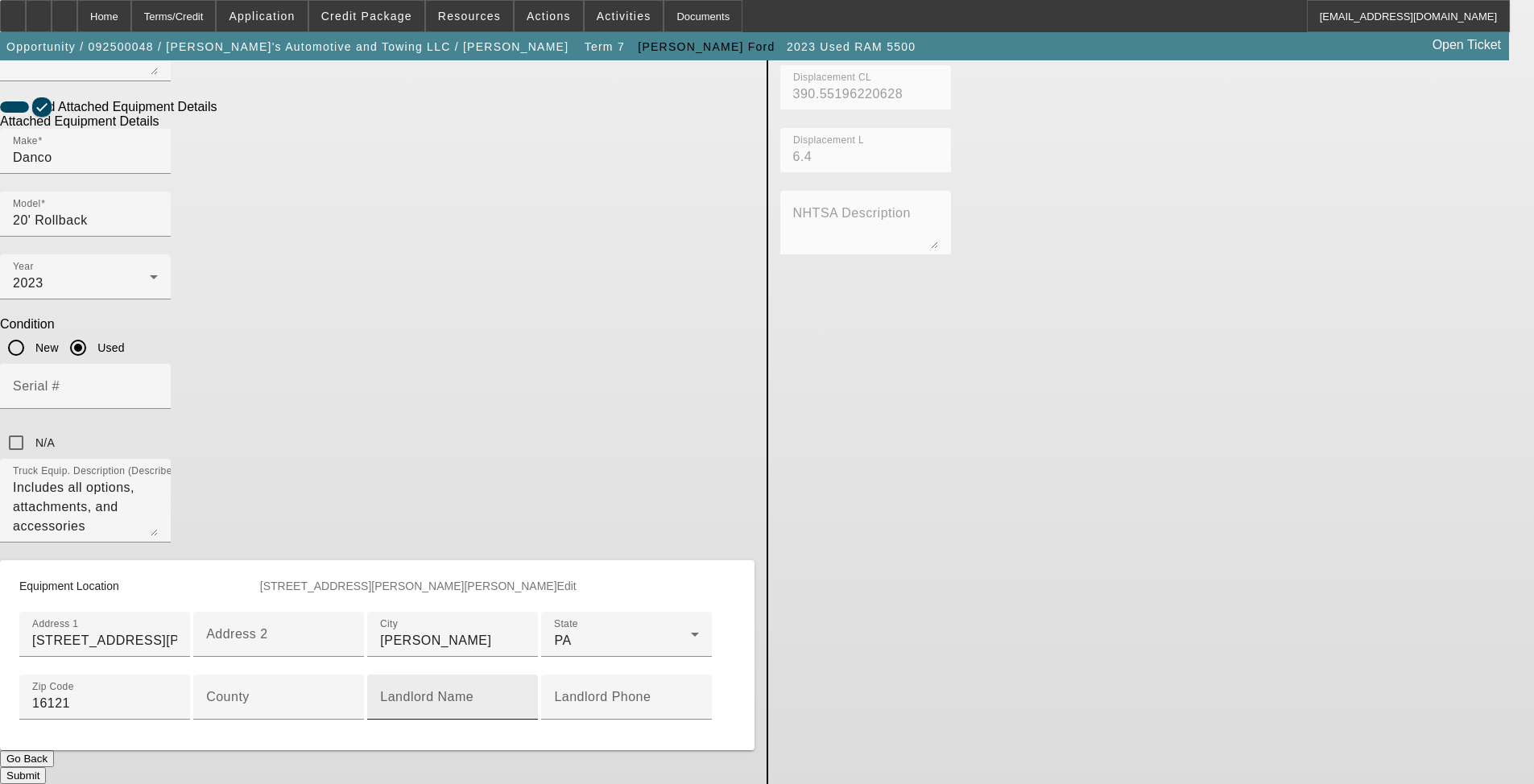
scroll to position [736, 0]
click at [351, 694] on input "County" at bounding box center [278, 703] width 145 height 19
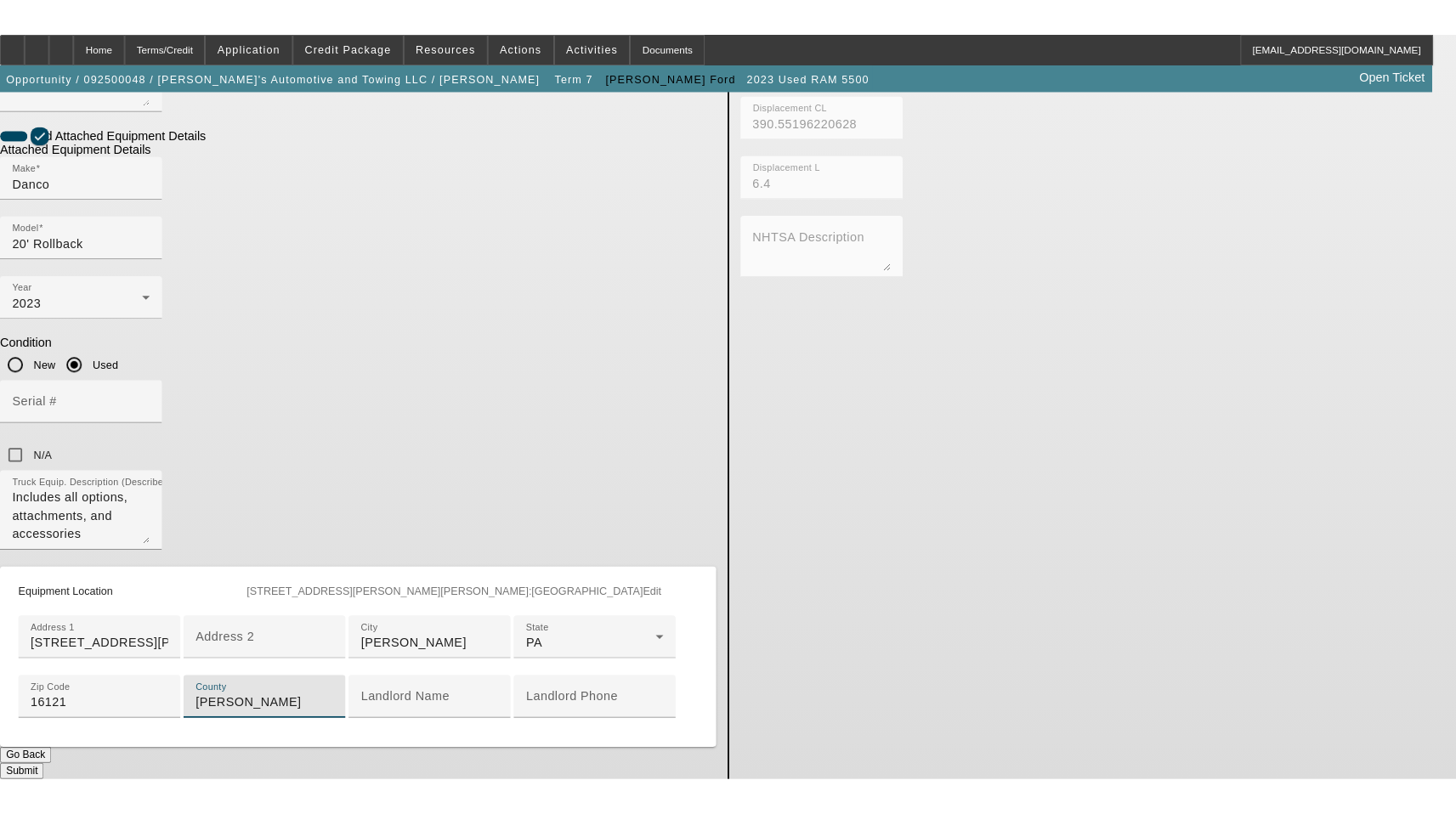
scroll to position [848, 0]
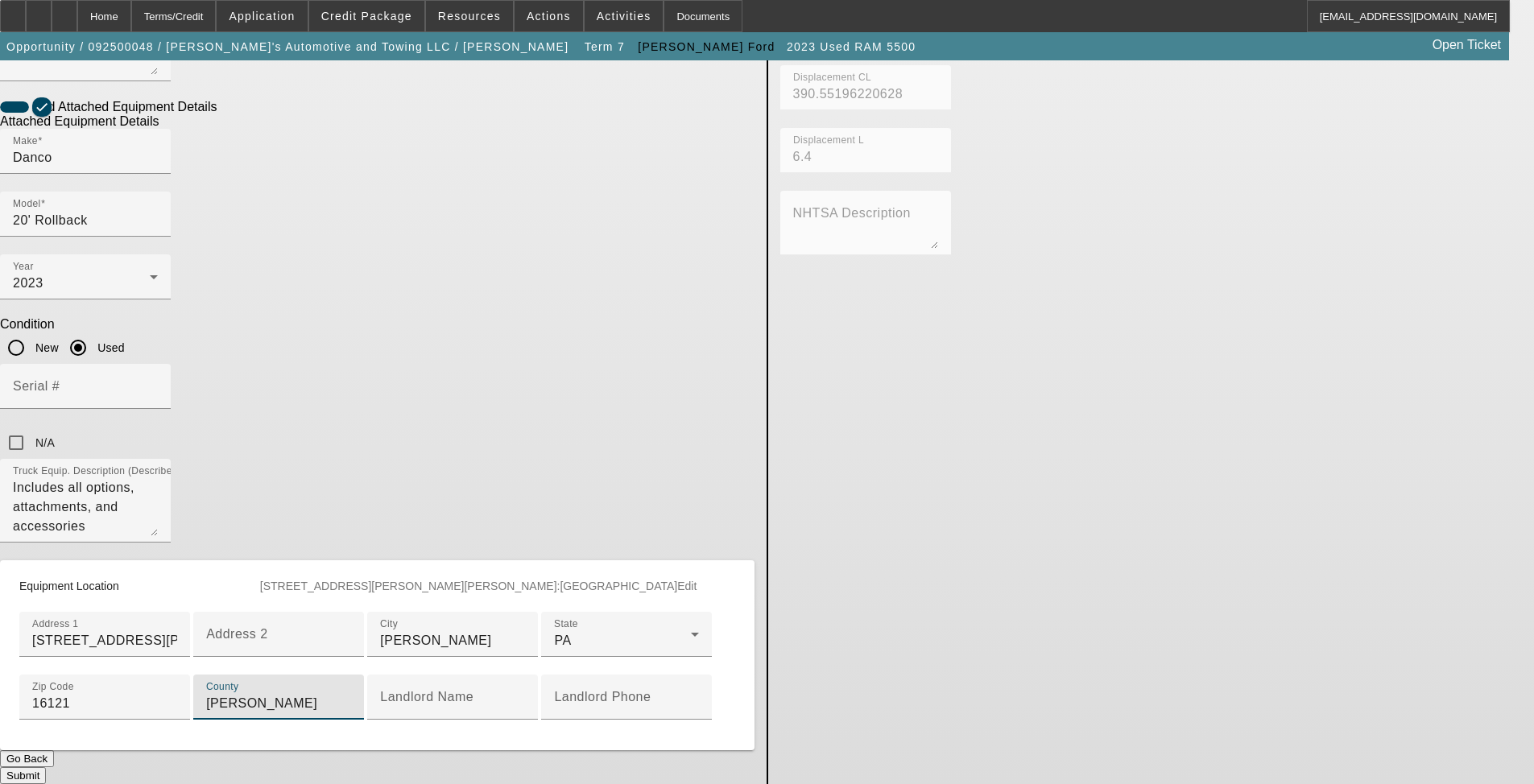
type input "Mercer"
click at [46, 768] on button "Submit" at bounding box center [23, 776] width 46 height 17
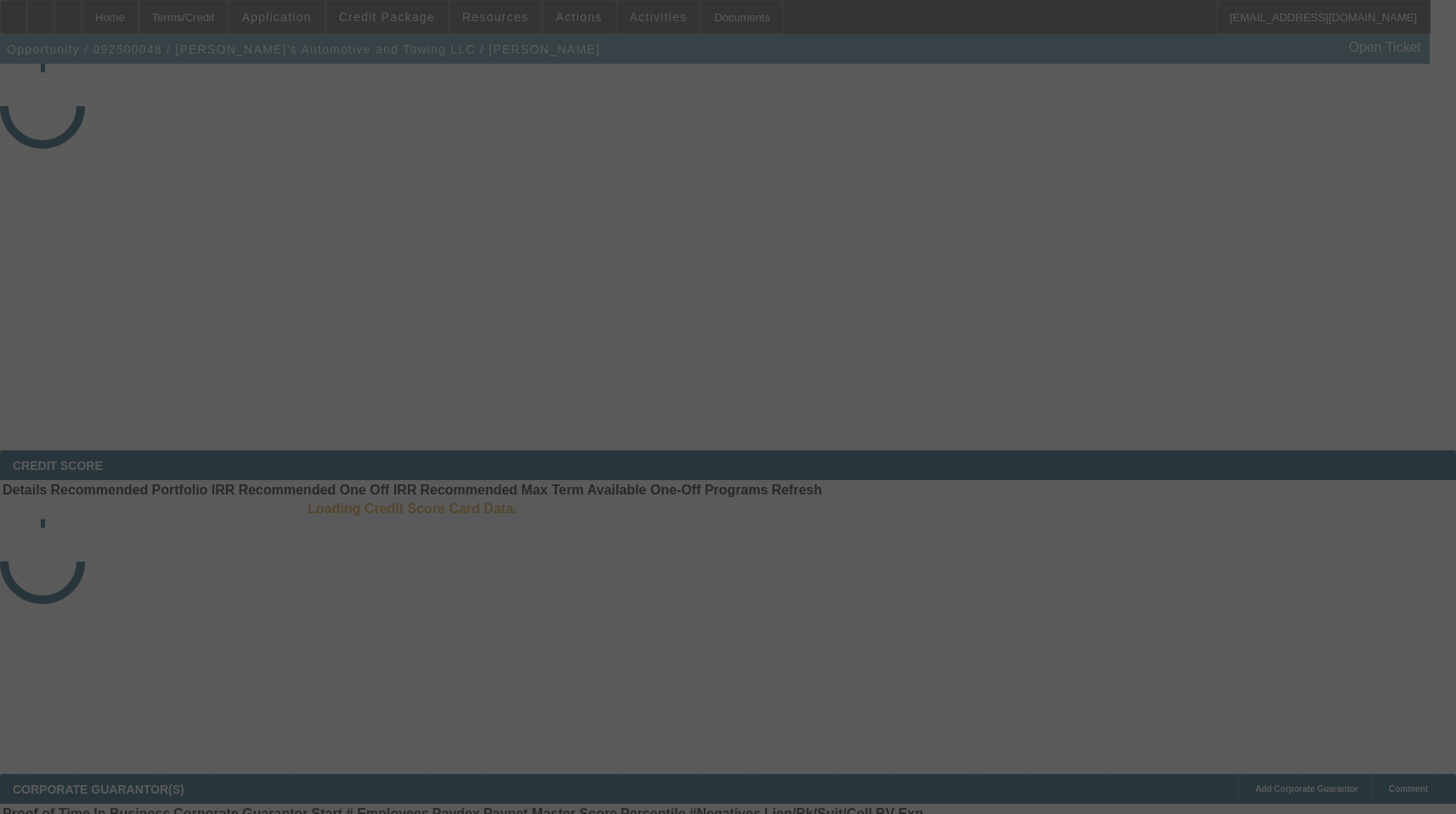
select select "3"
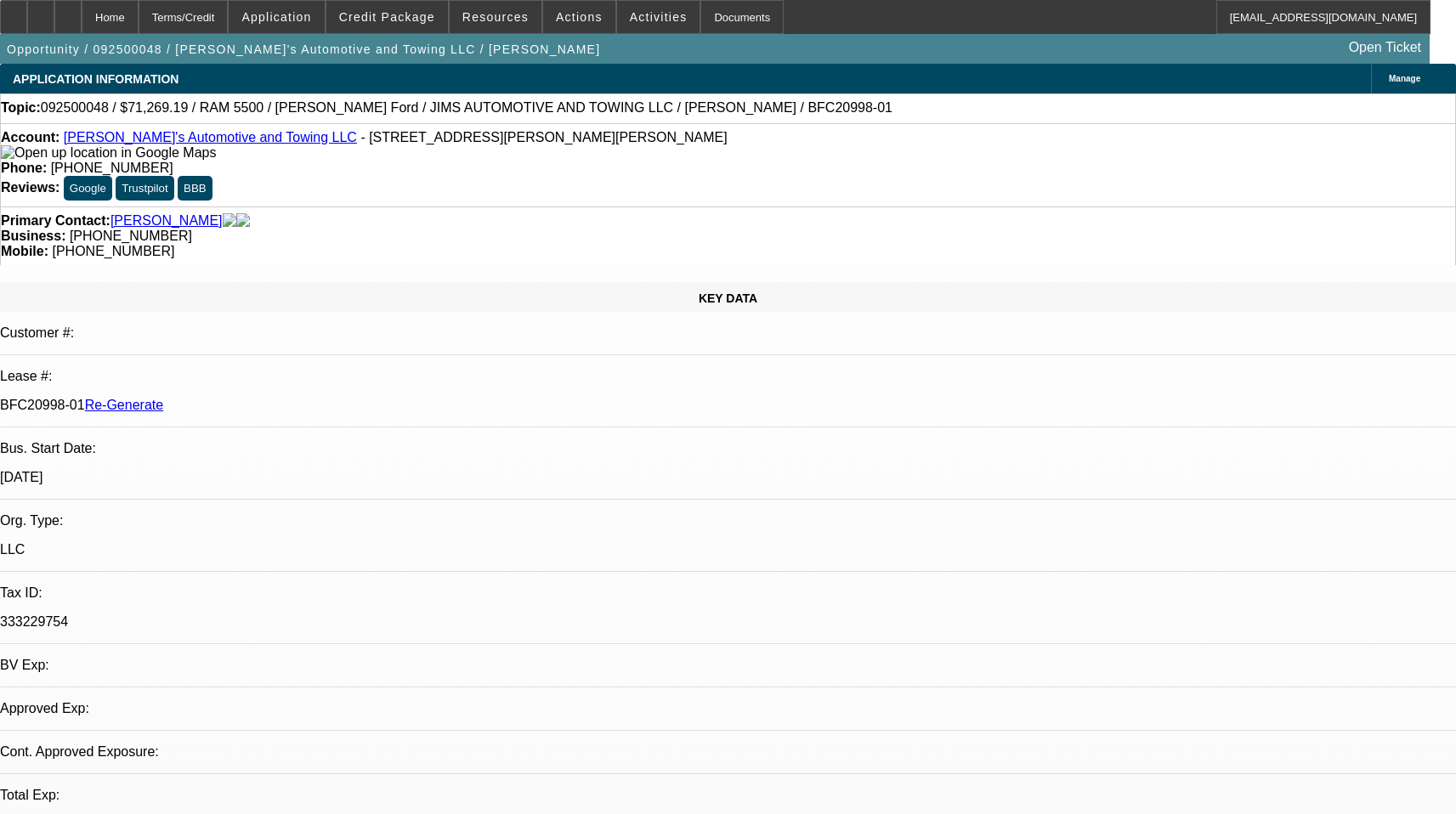
select select "0"
select select "3"
select select "0.1"
select select "4"
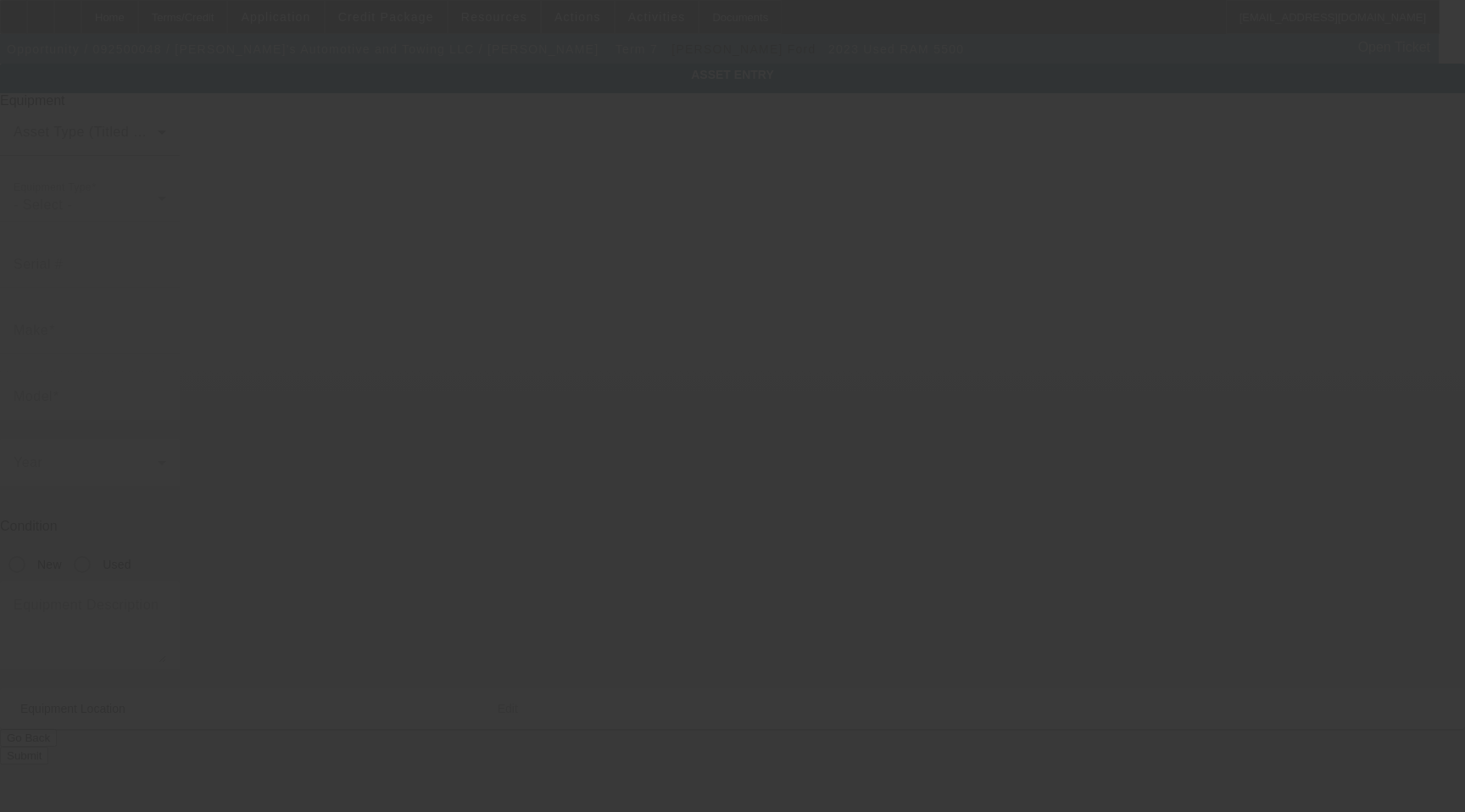
type input "3C7WRNDJ7PG582834"
type input "Ram"
type input "5500"
radio input "true"
type textarea "With:"
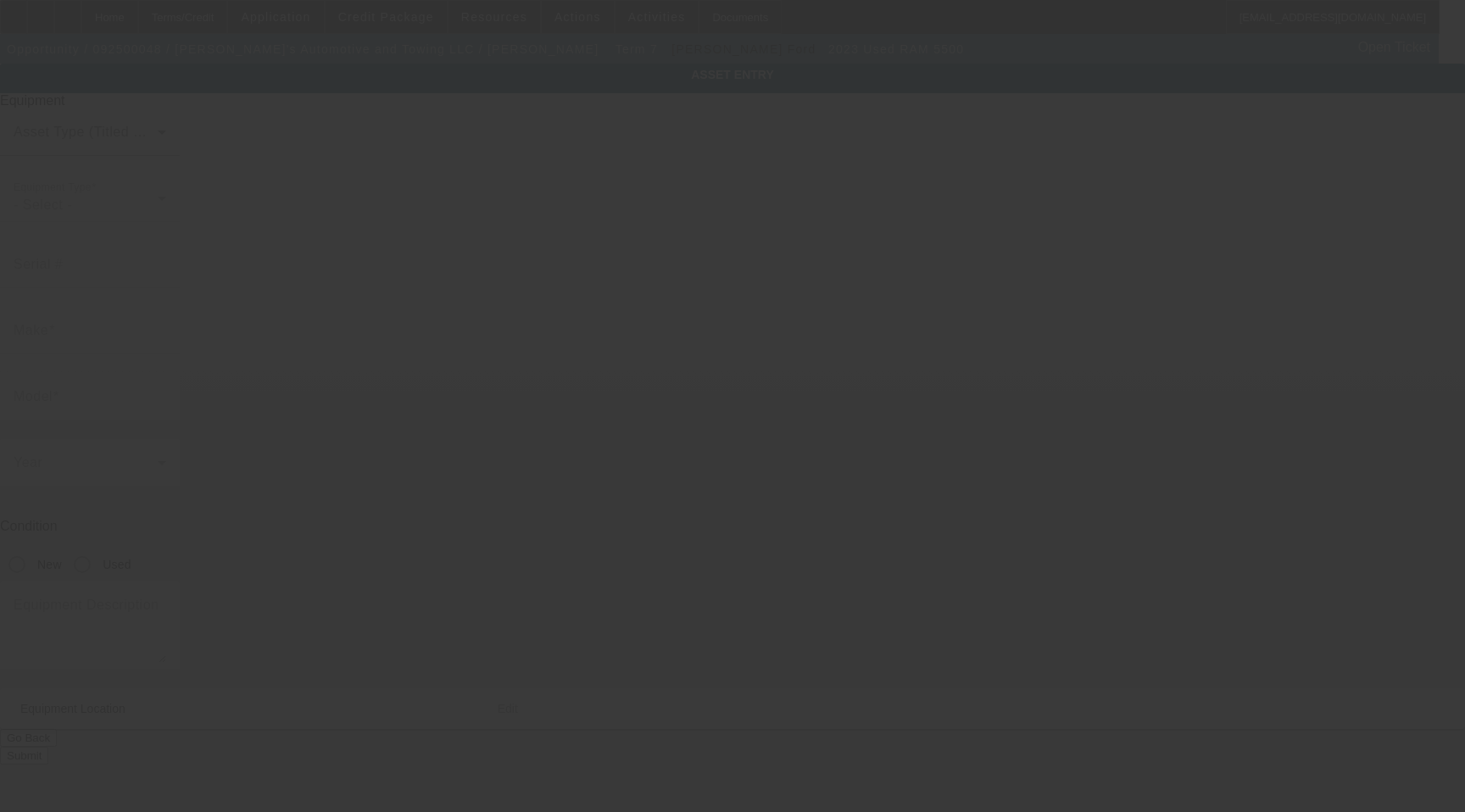
type input "315 Roemer Blvd"
type input "Farrell"
type input "16121"
type input "Mercer"
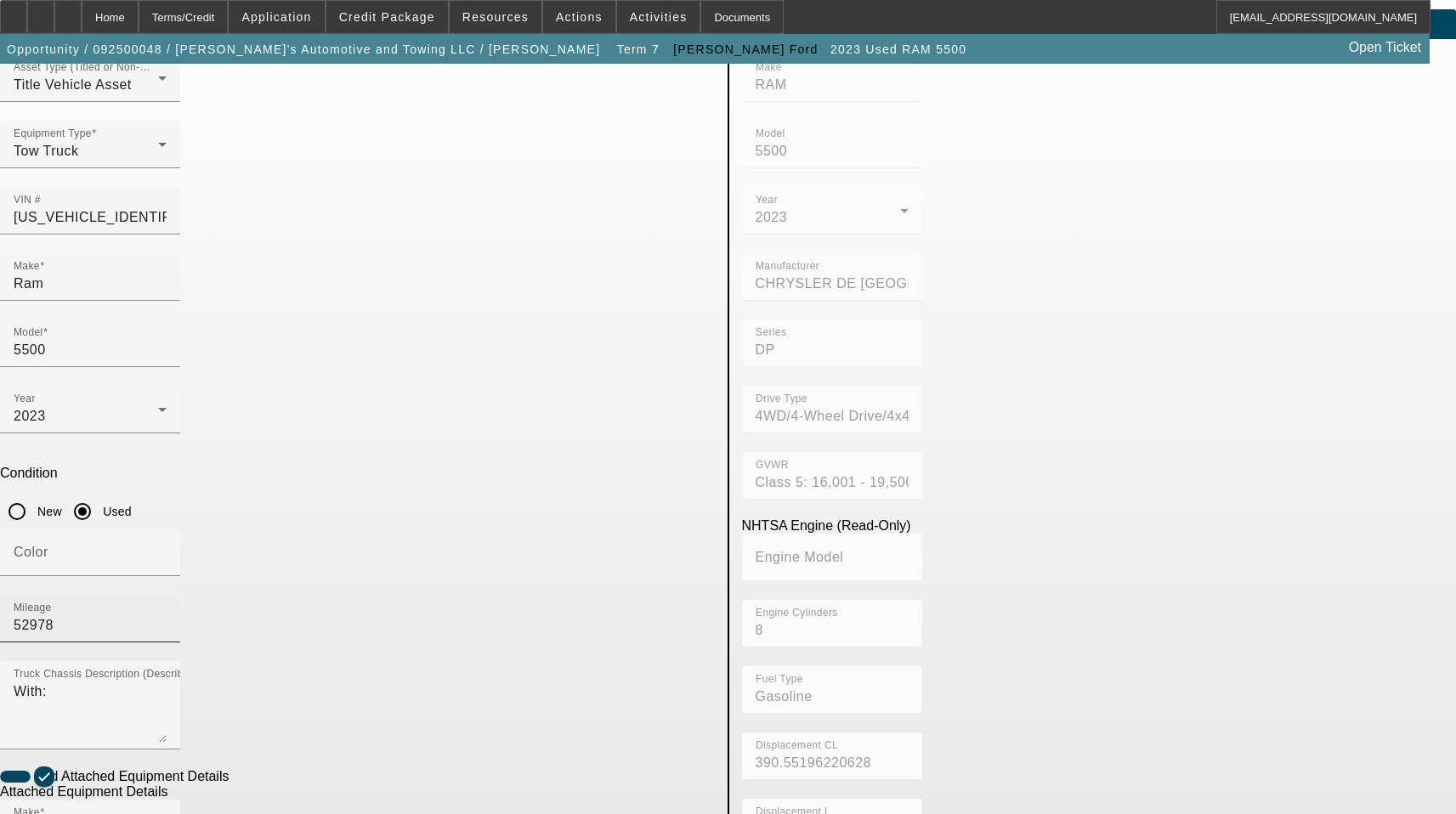
scroll to position [85, 0]
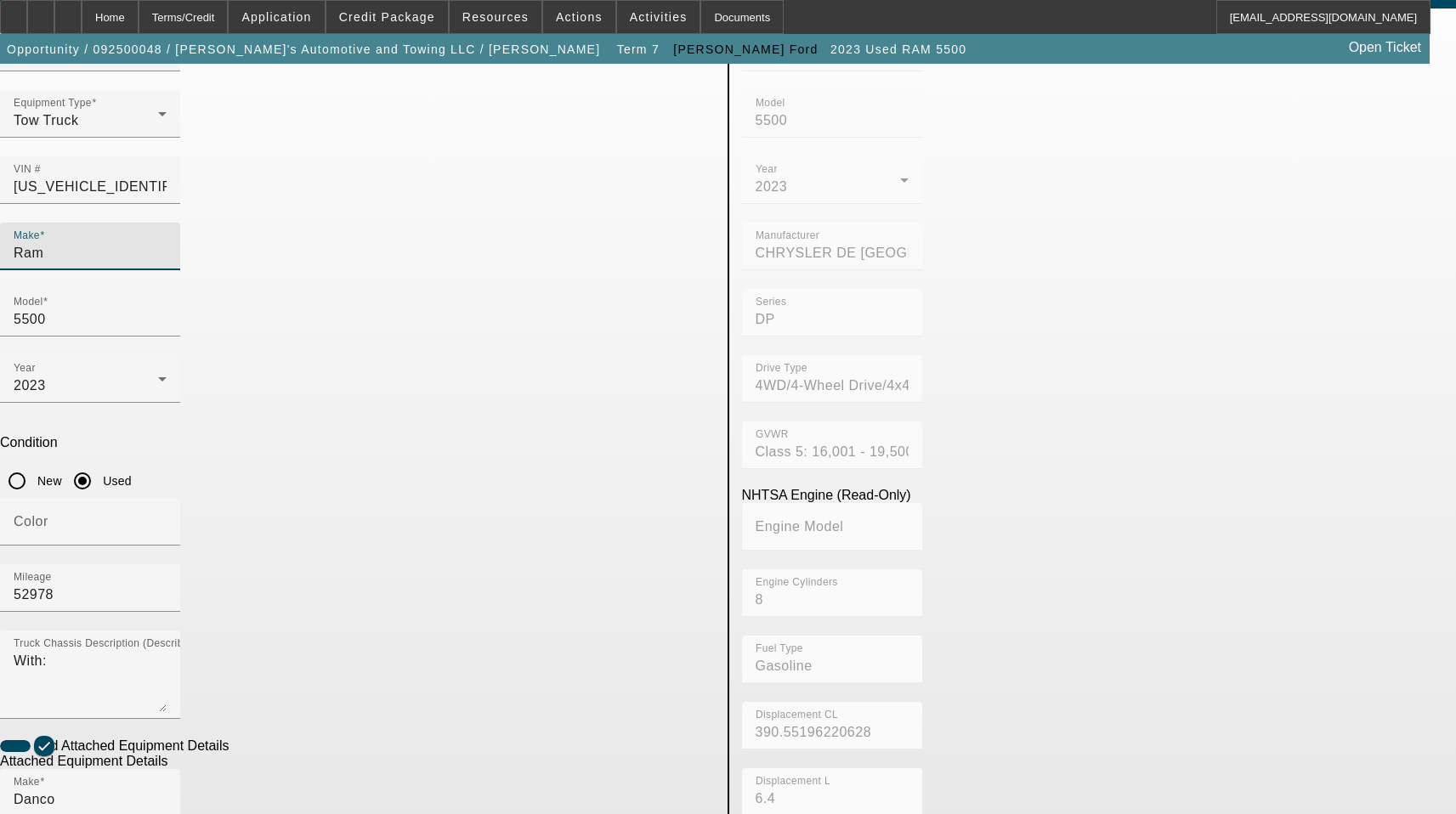
click at [167, 243] on input "Ram" at bounding box center [90, 252] width 153 height 20
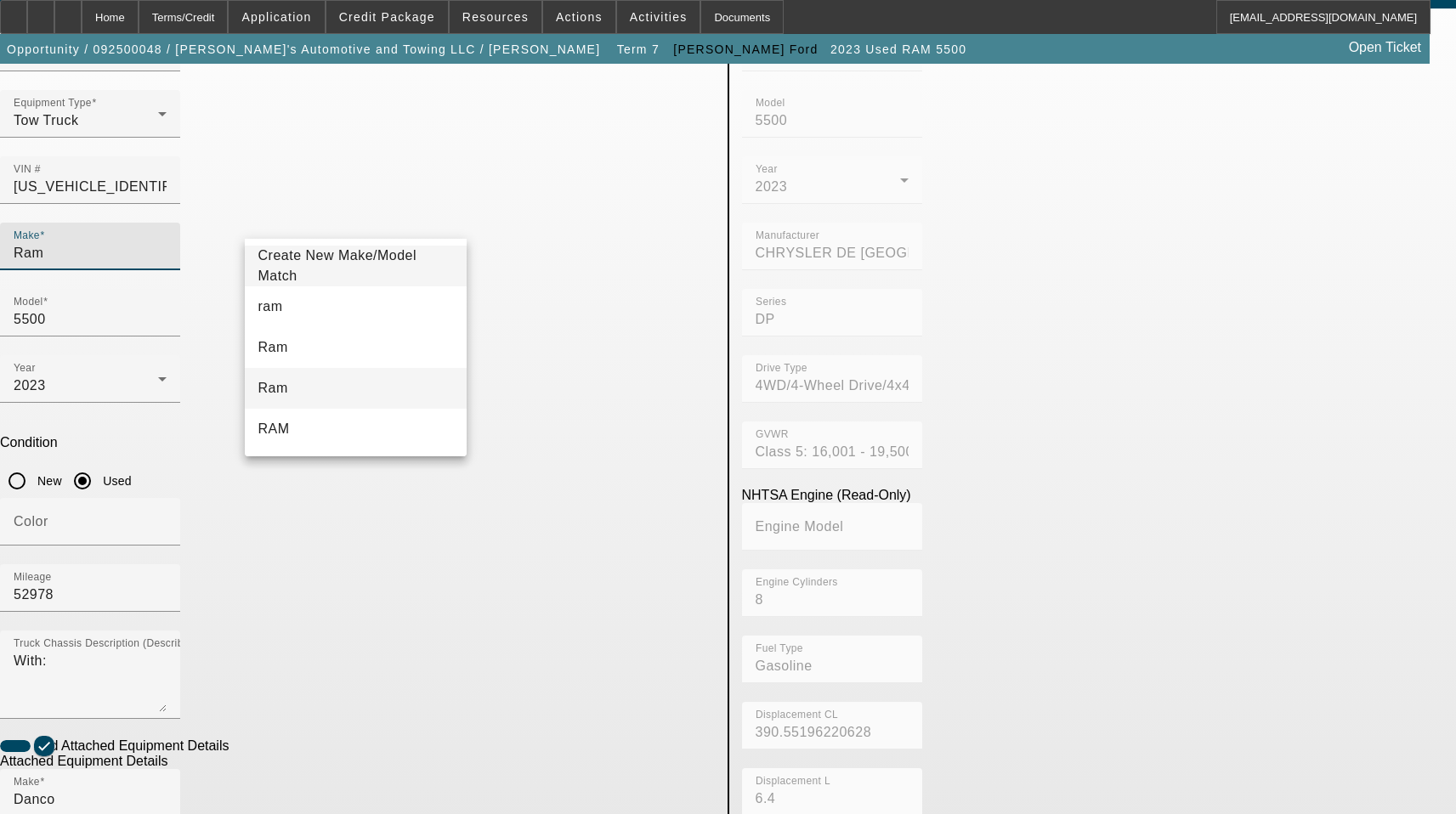
type input "Ram"
click at [319, 390] on mat-option "Ram" at bounding box center [356, 387] width 223 height 41
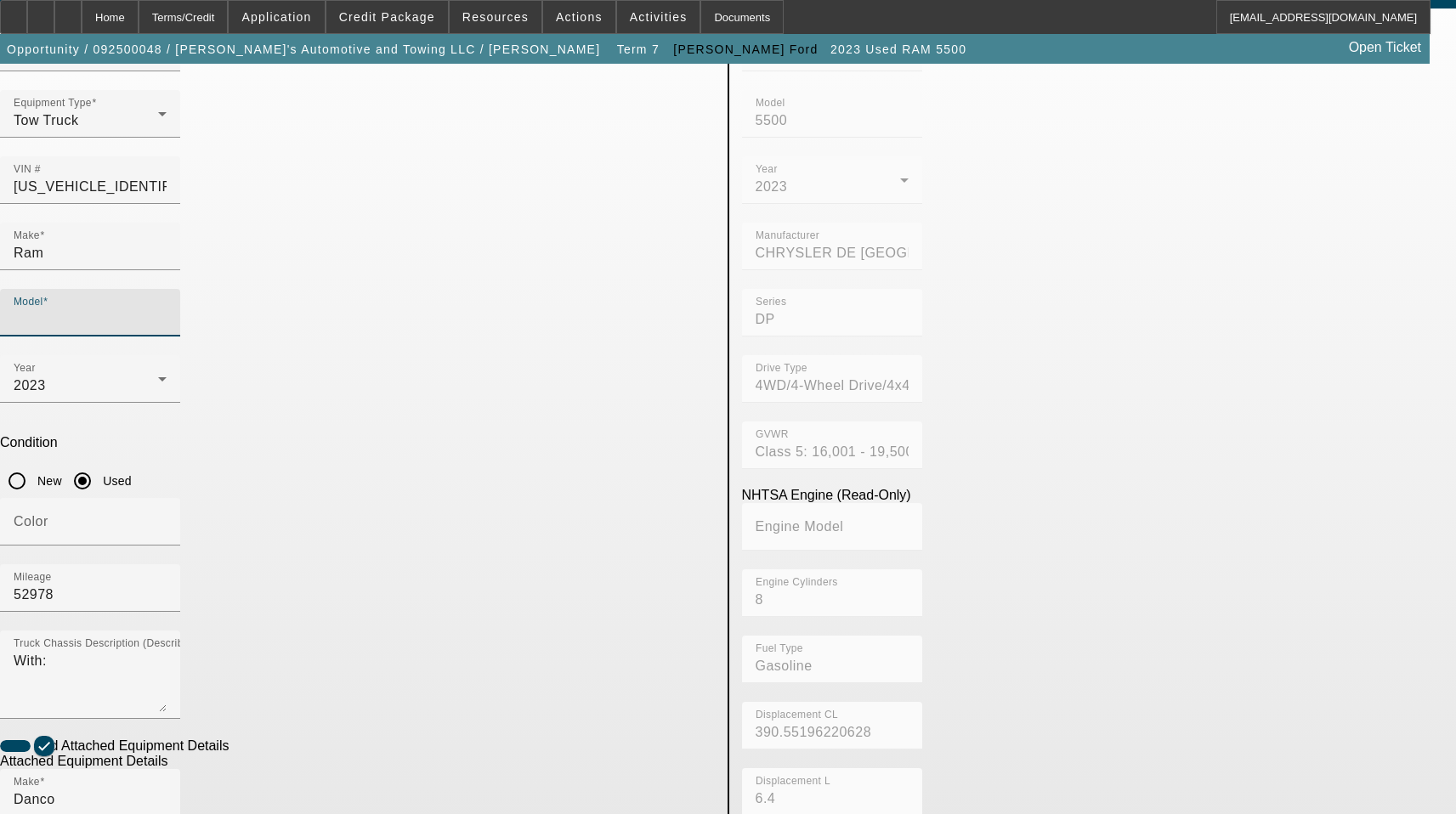
click at [167, 309] on input "Model" at bounding box center [90, 319] width 153 height 20
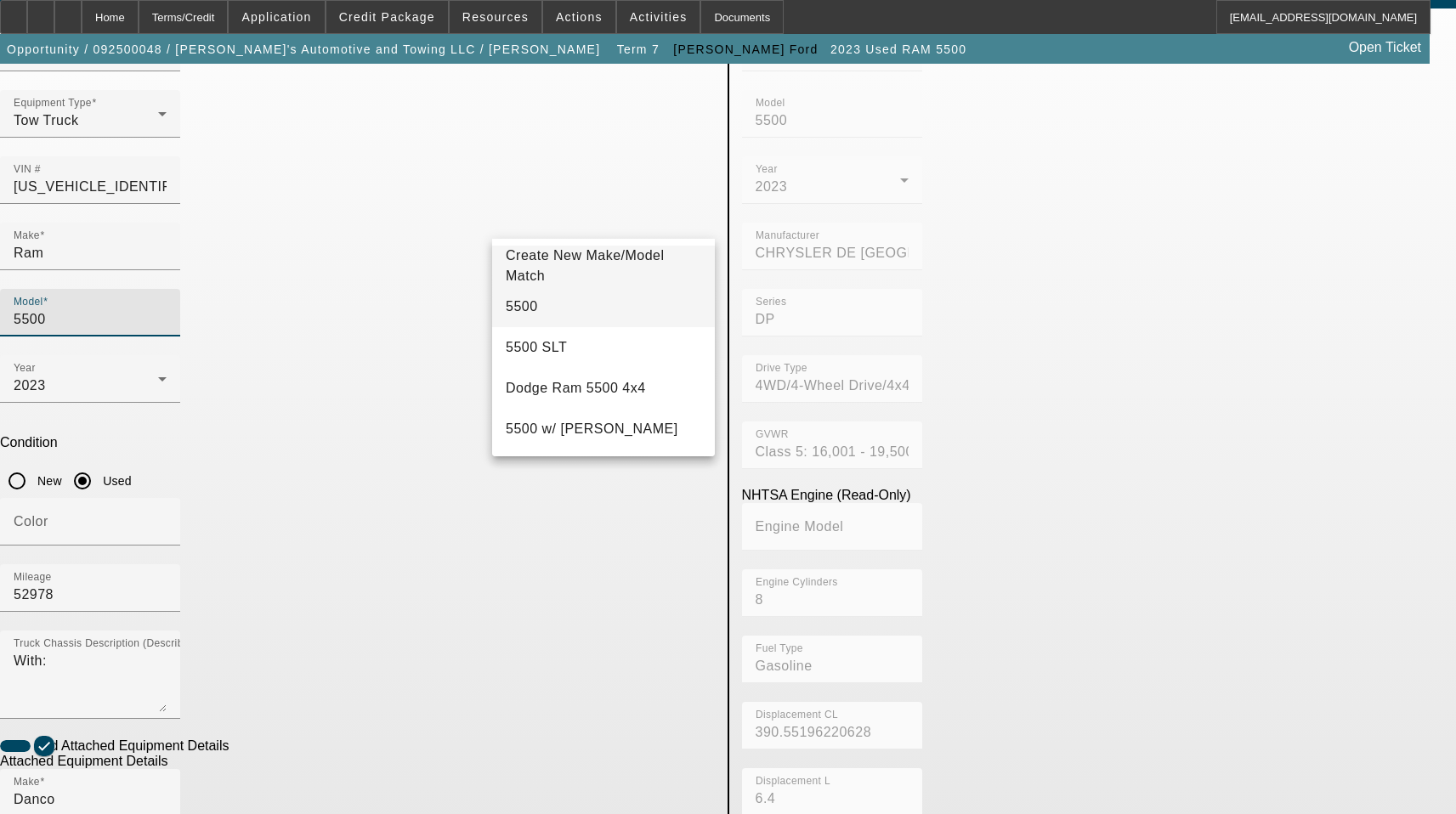
type input "5500"
click at [535, 312] on mat-option "5500" at bounding box center [604, 307] width 223 height 41
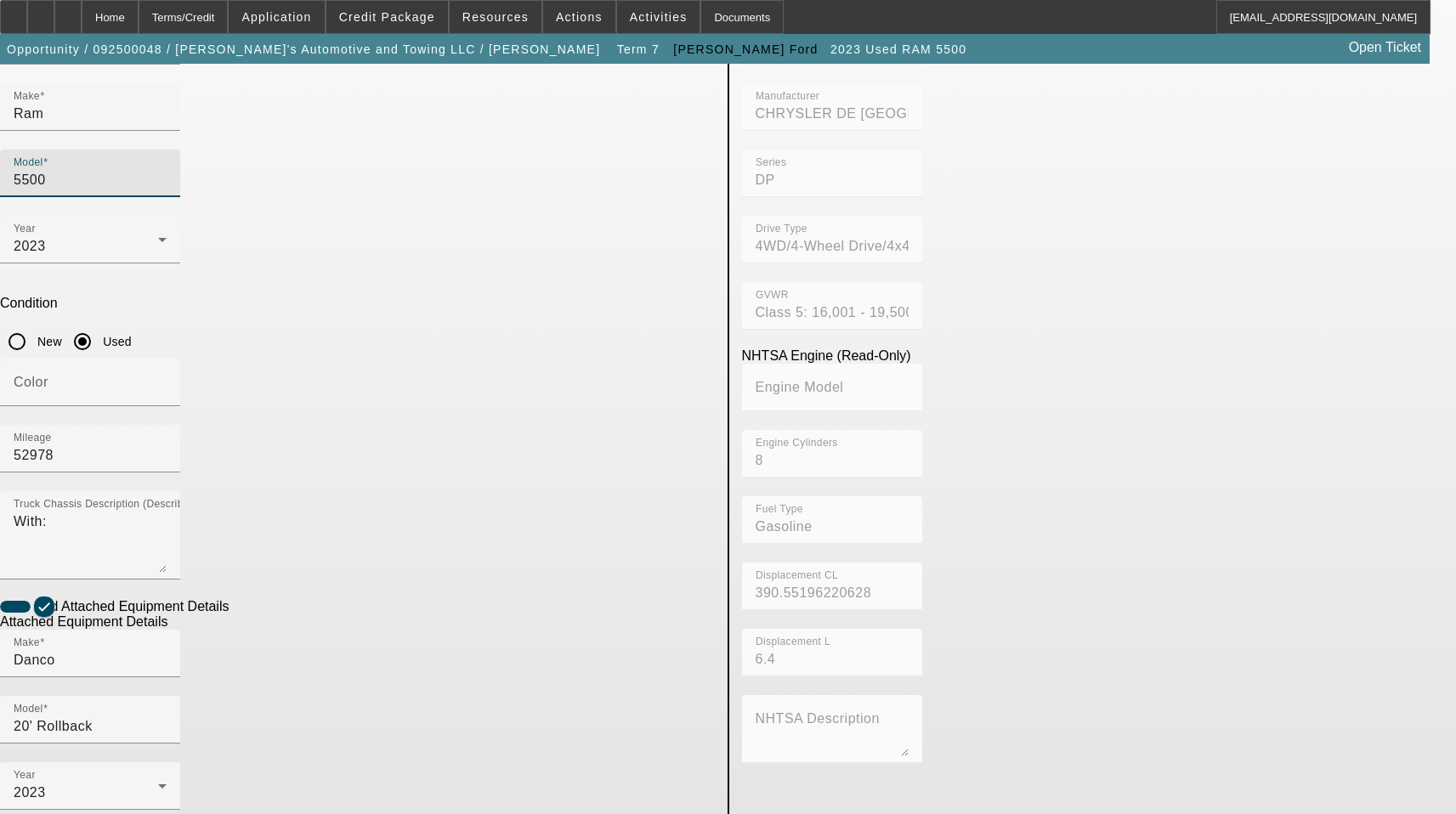
scroll to position [281, 0]
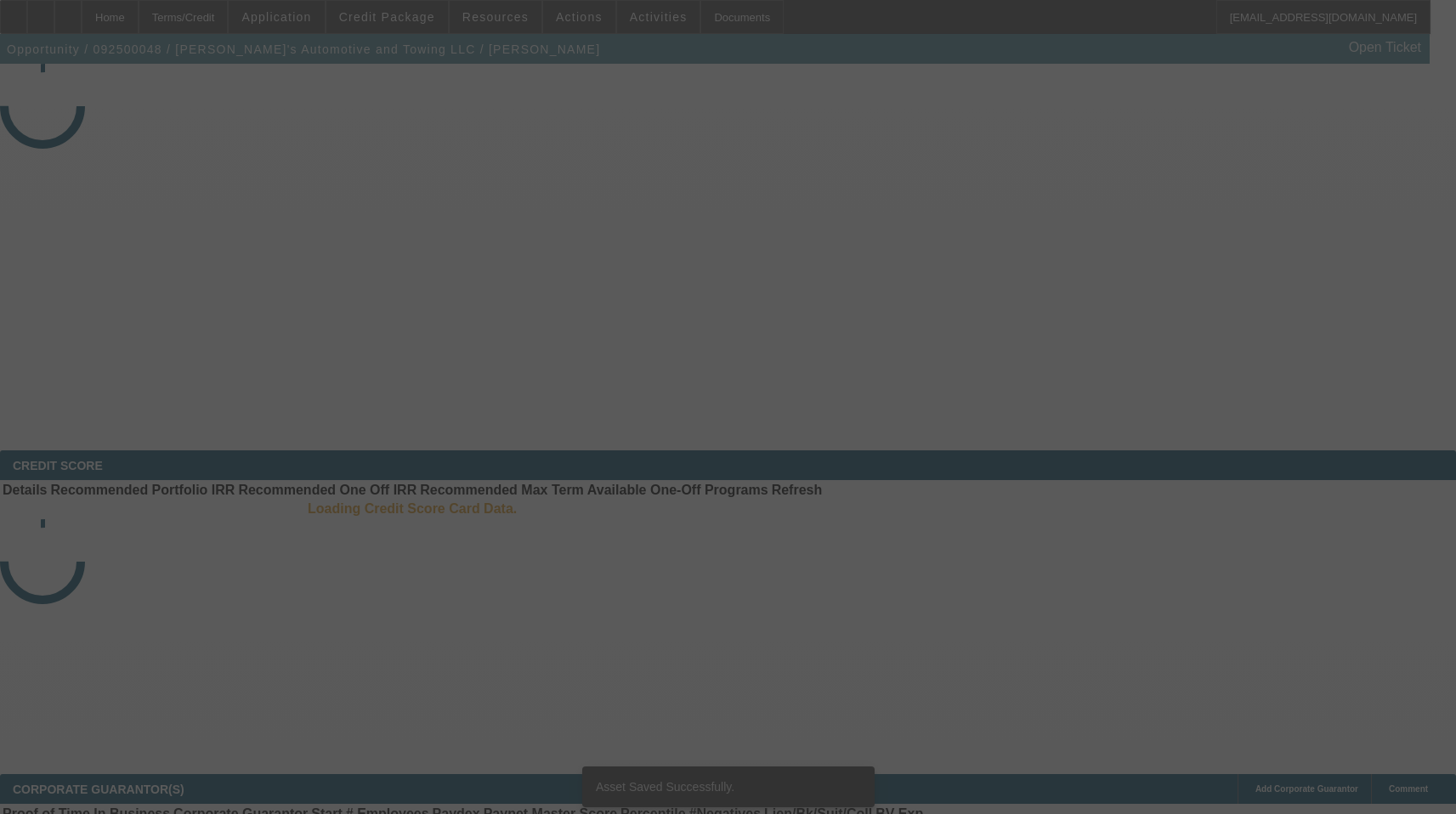
select select "3"
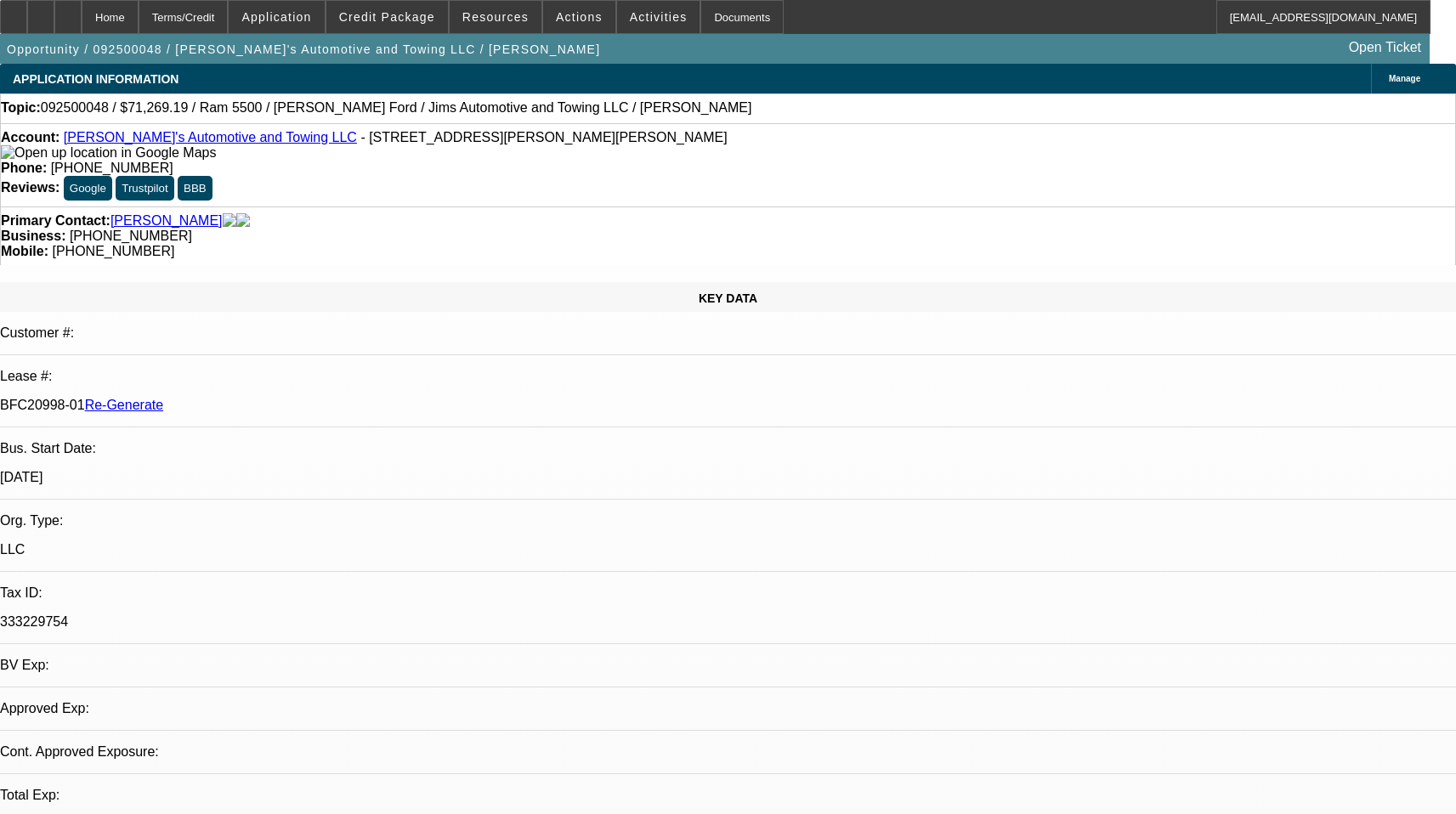
select select "0"
select select "3"
select select "0.1"
select select "4"
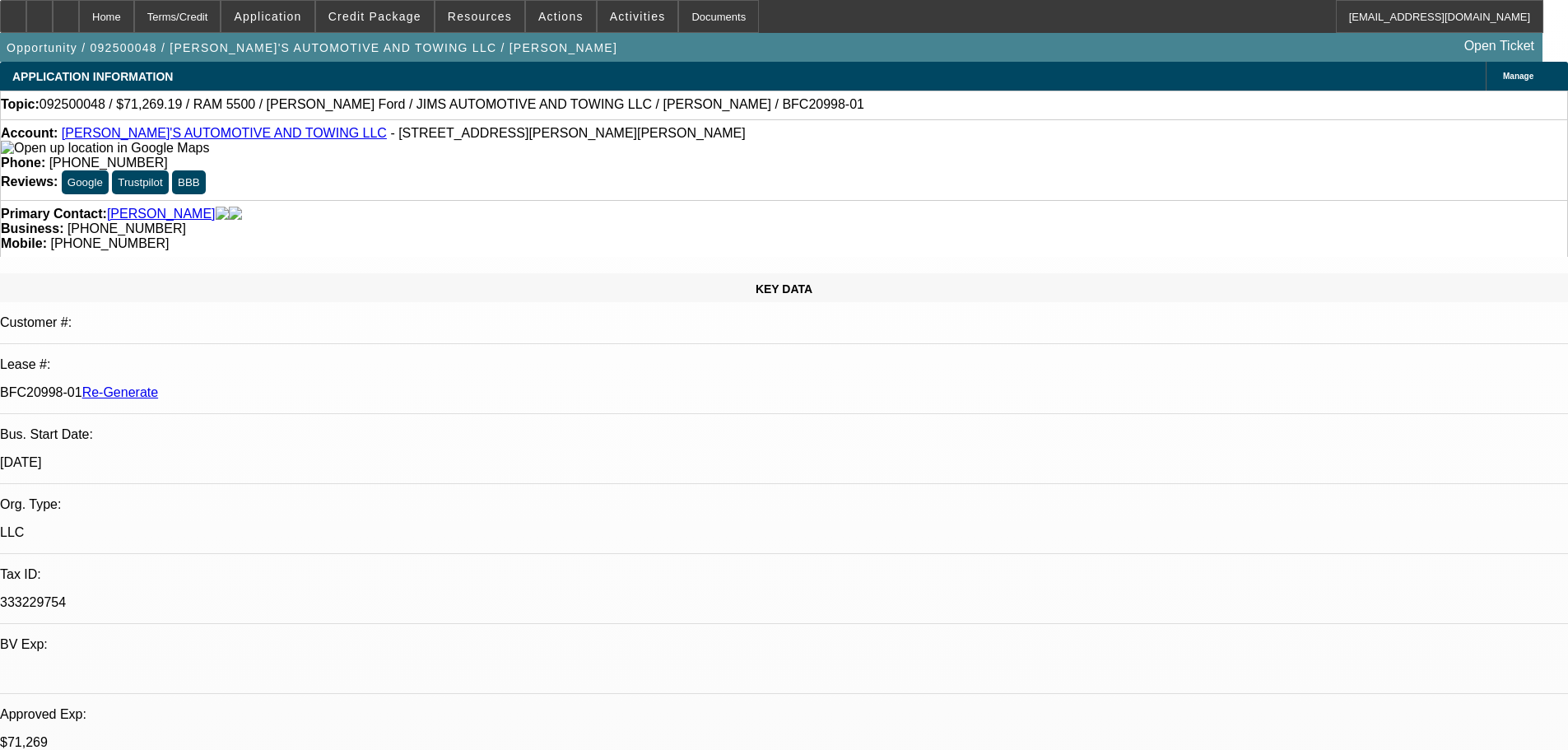
select select "3"
select select "0"
select select "3"
select select "0.1"
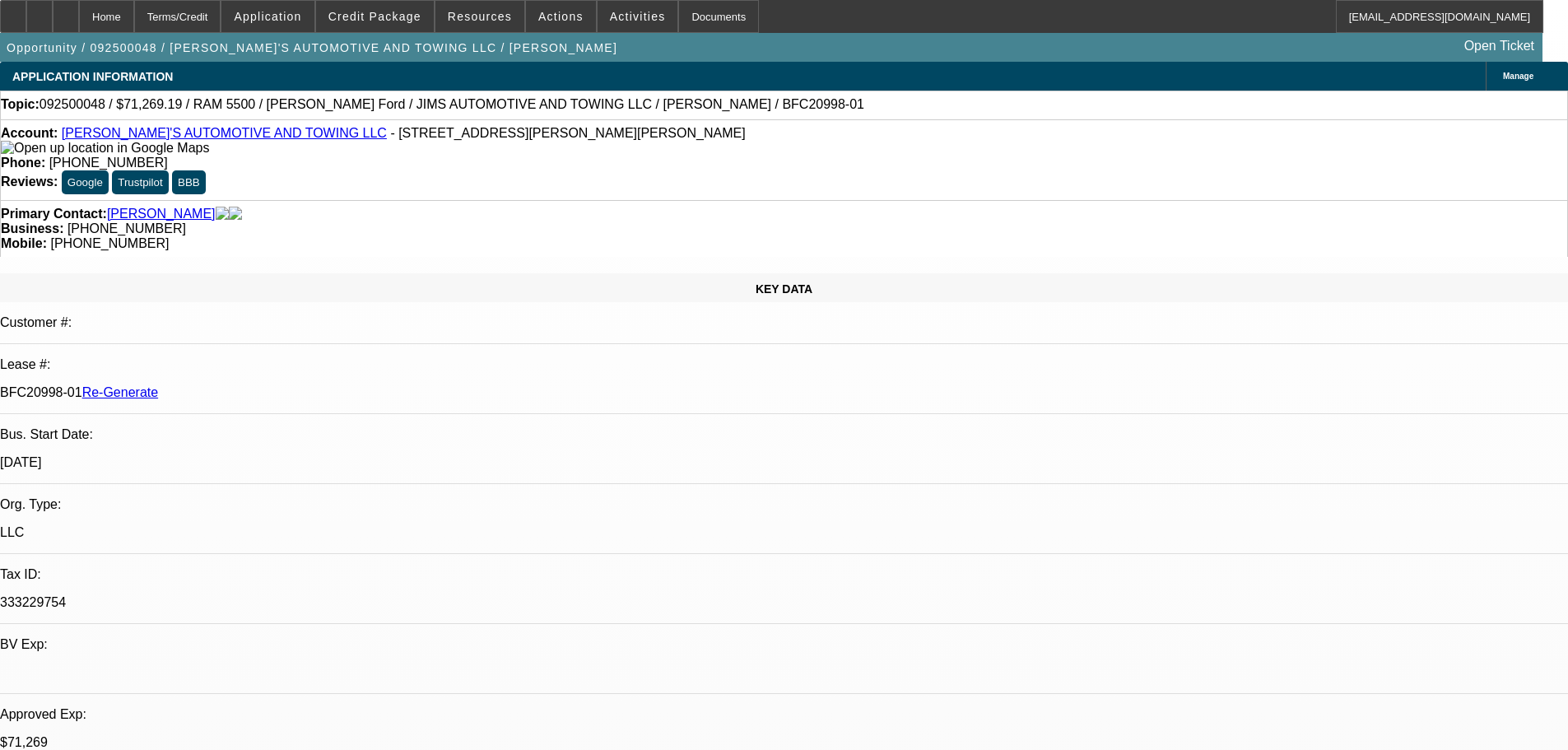
select select "4"
click at [636, 19] on span at bounding box center [637, 16] width 80 height 40
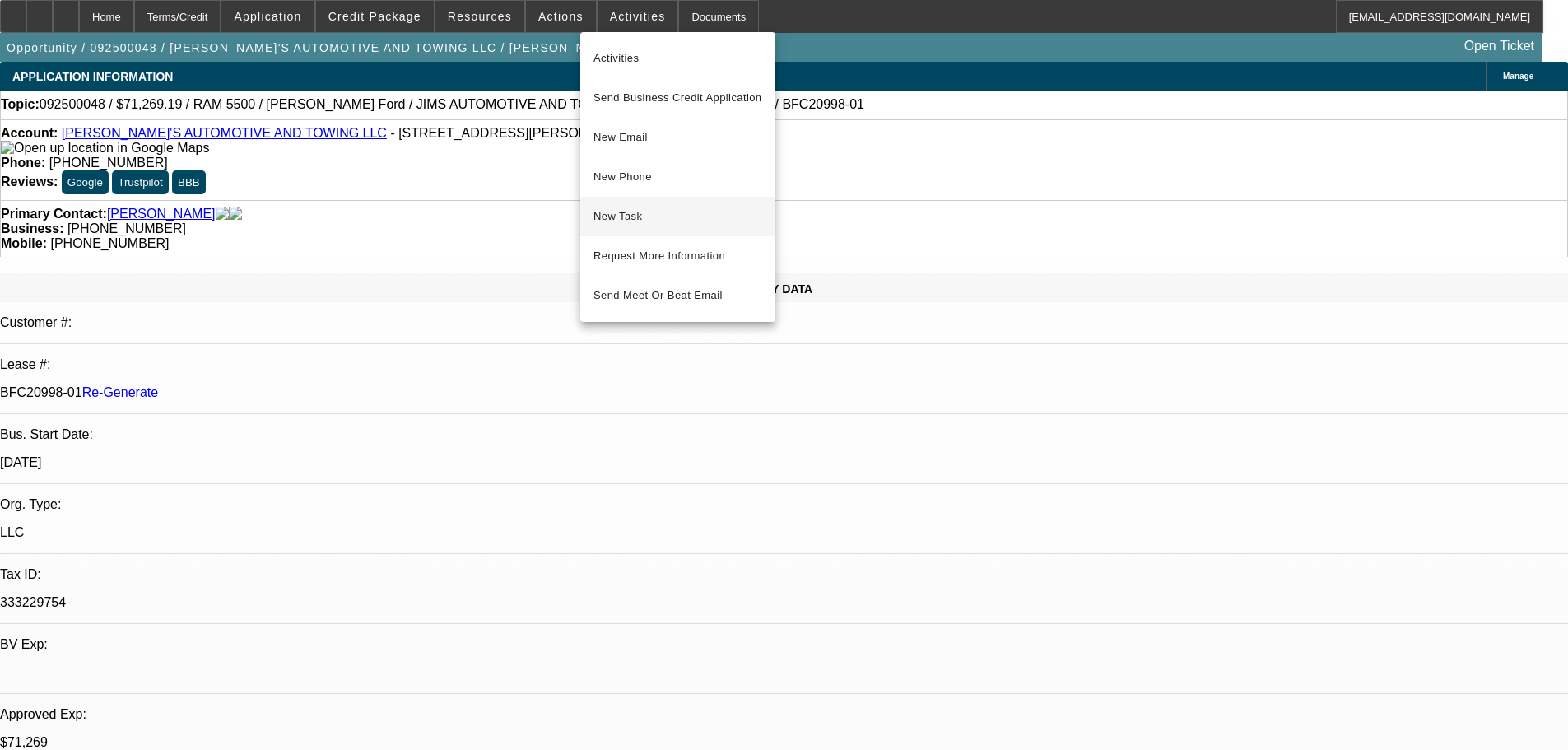
click at [648, 207] on span "New Task" at bounding box center [678, 216] width 169 height 19
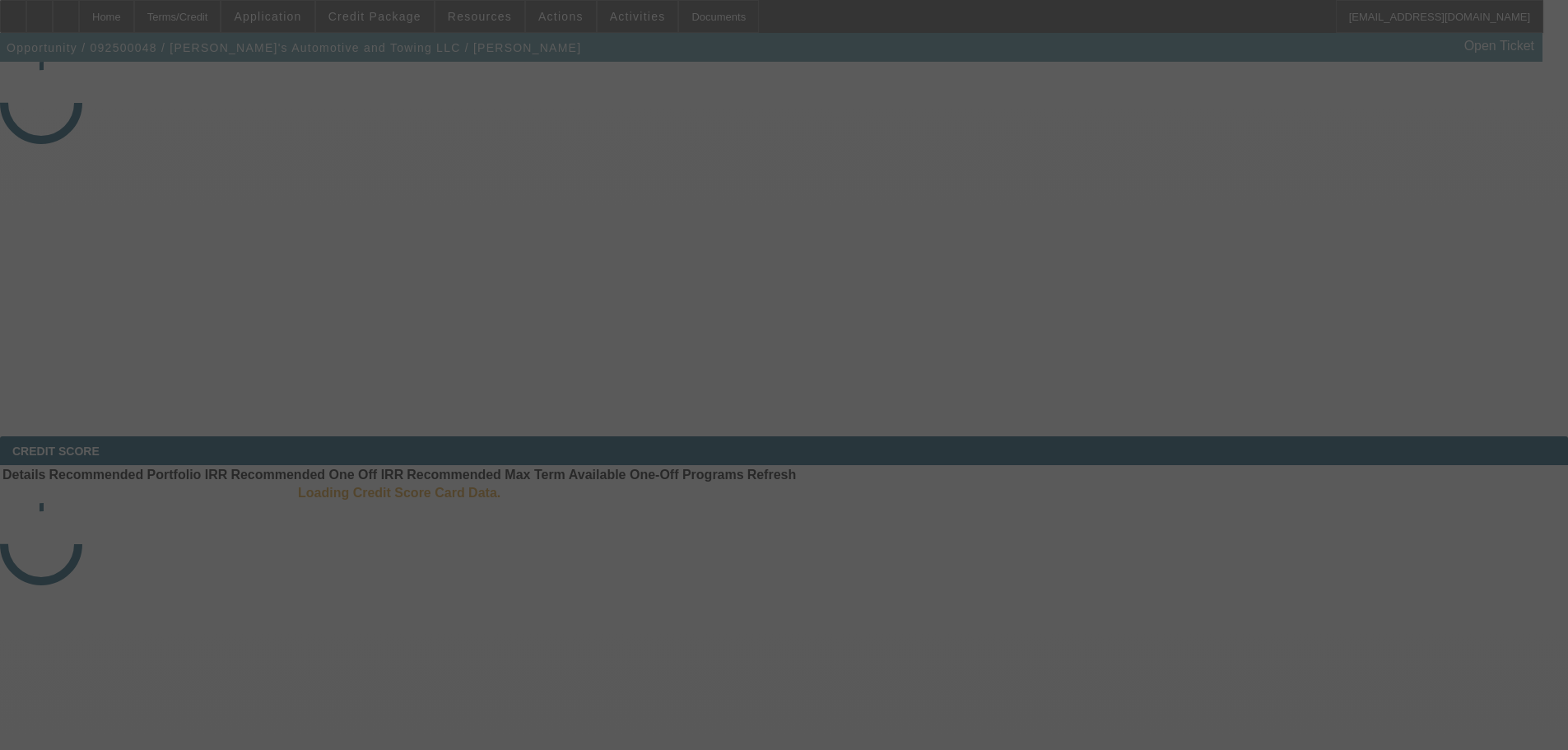
select select "3"
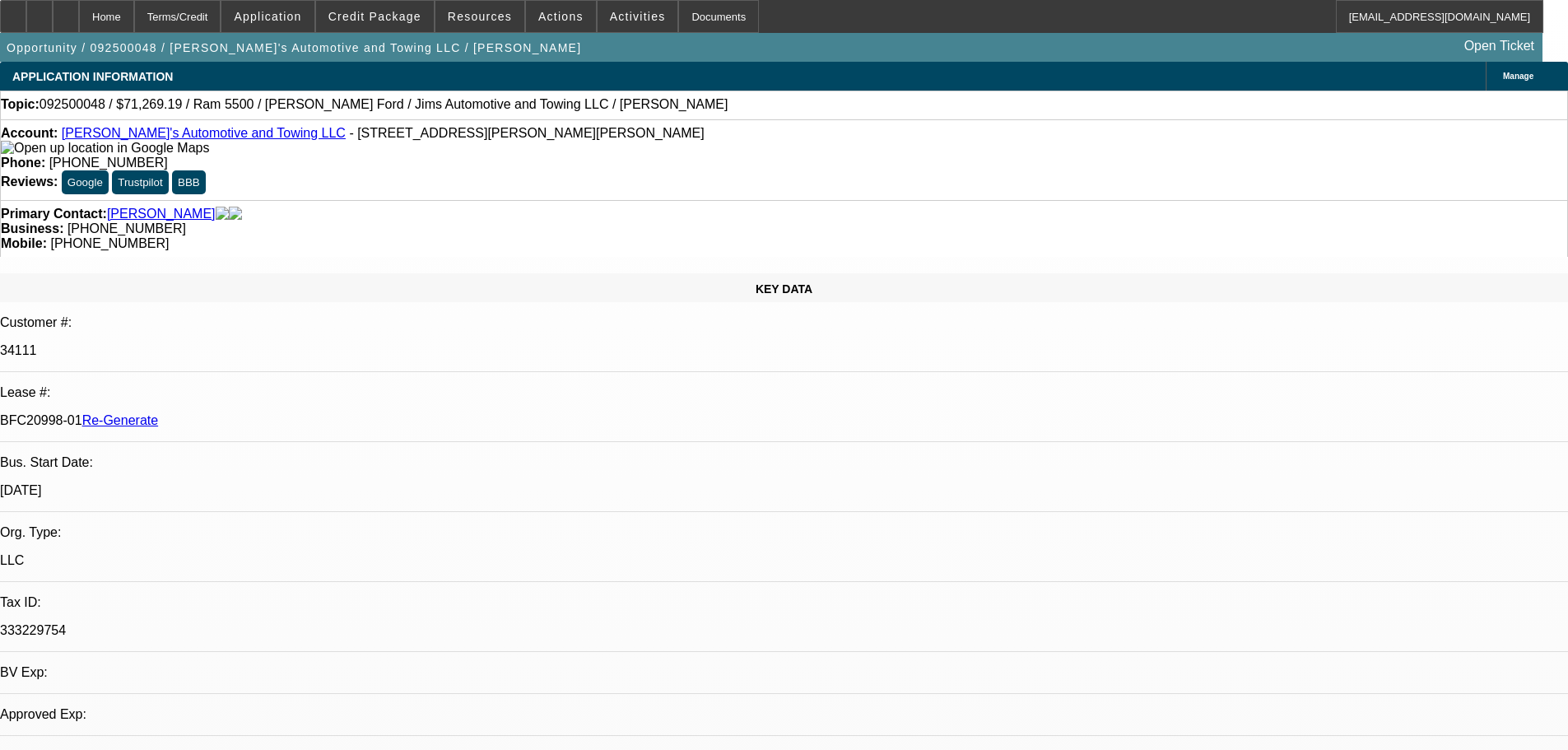
select select "0"
select select "3"
select select "0.1"
select select "4"
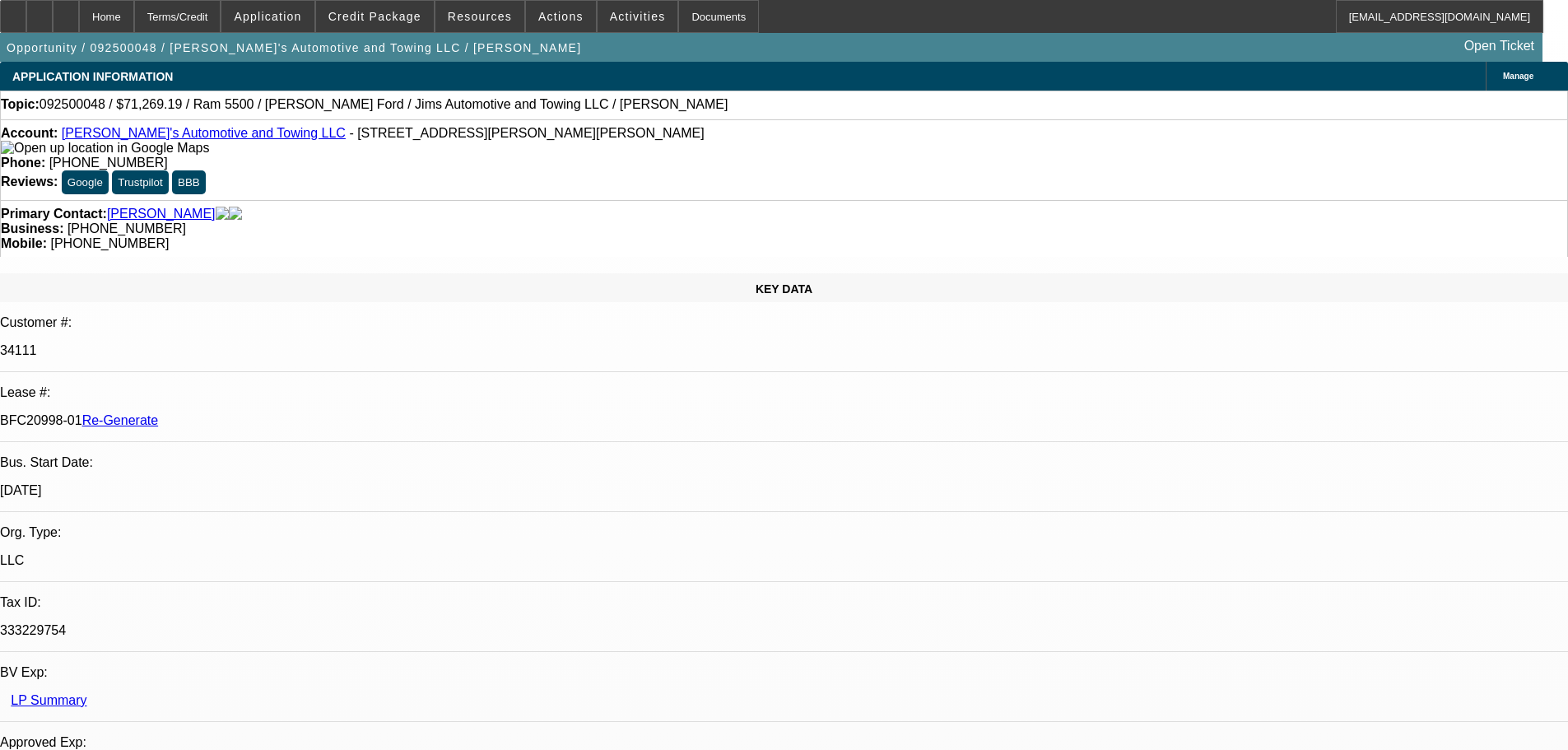
click at [1265, 210] on span "Reply" at bounding box center [1275, 220] width 44 height 19
